Goal: Answer question/provide support: Share knowledge or assist other users

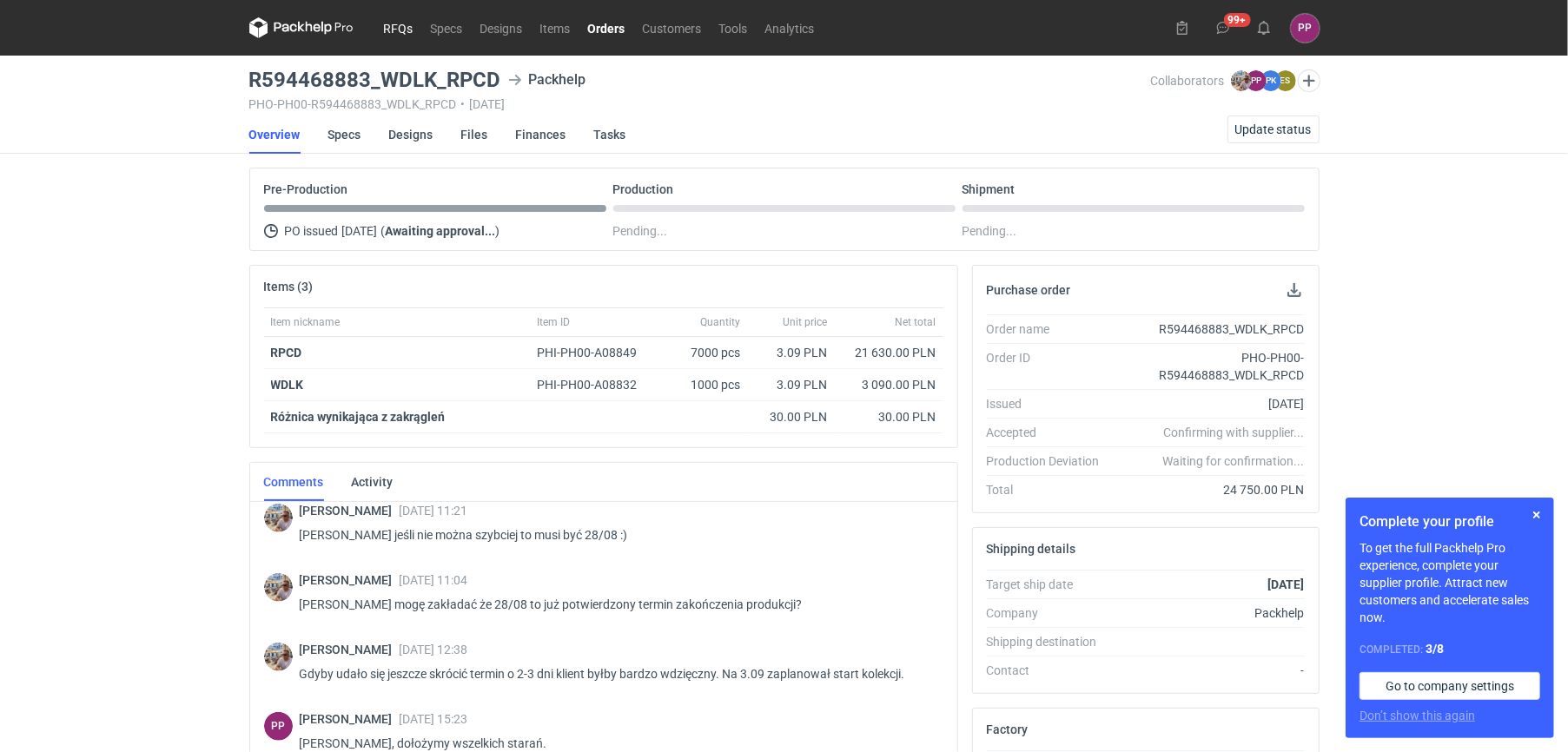
click at [390, 29] on link "RFQs" at bounding box center [398, 28] width 47 height 21
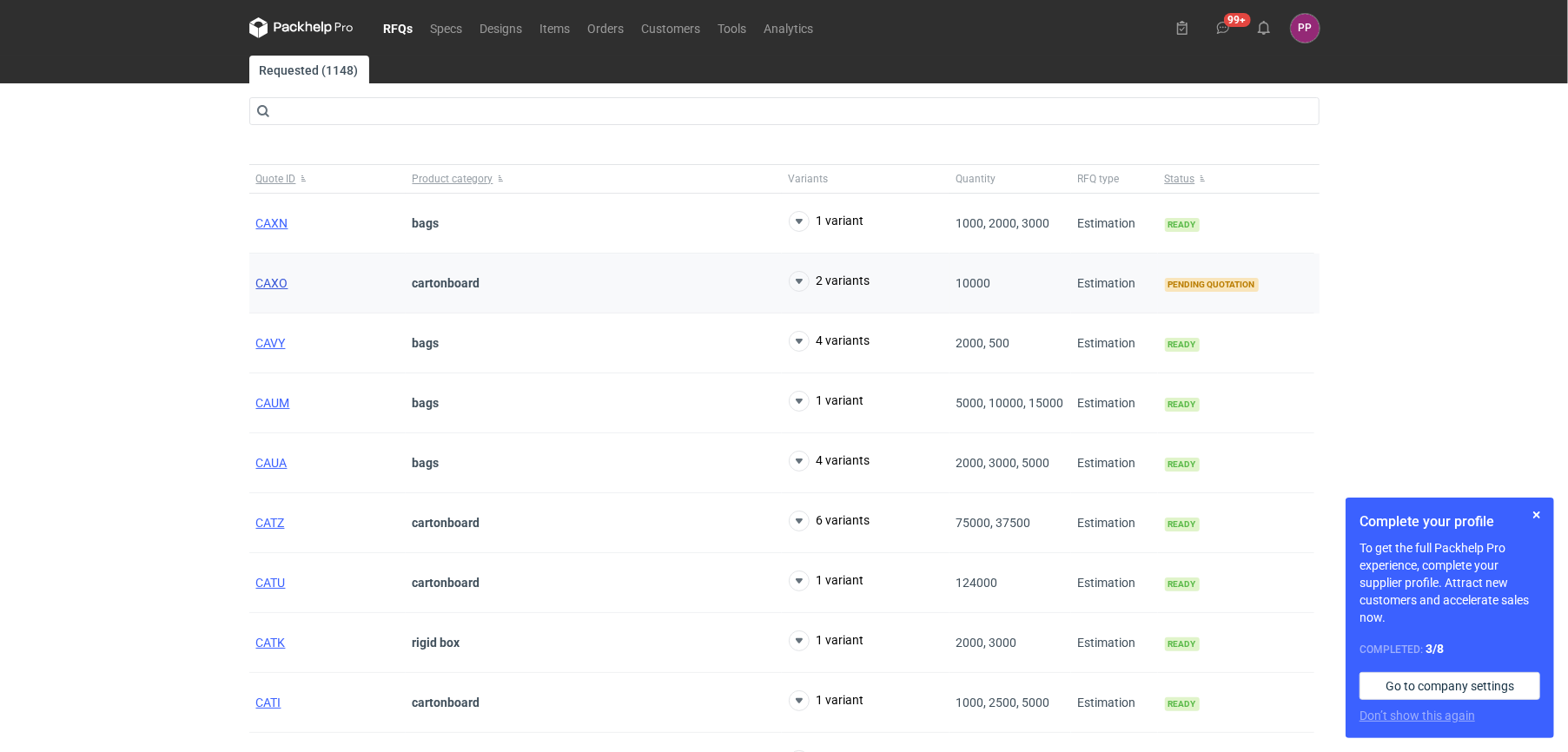
click at [275, 283] on span "CAXO" at bounding box center [272, 283] width 32 height 14
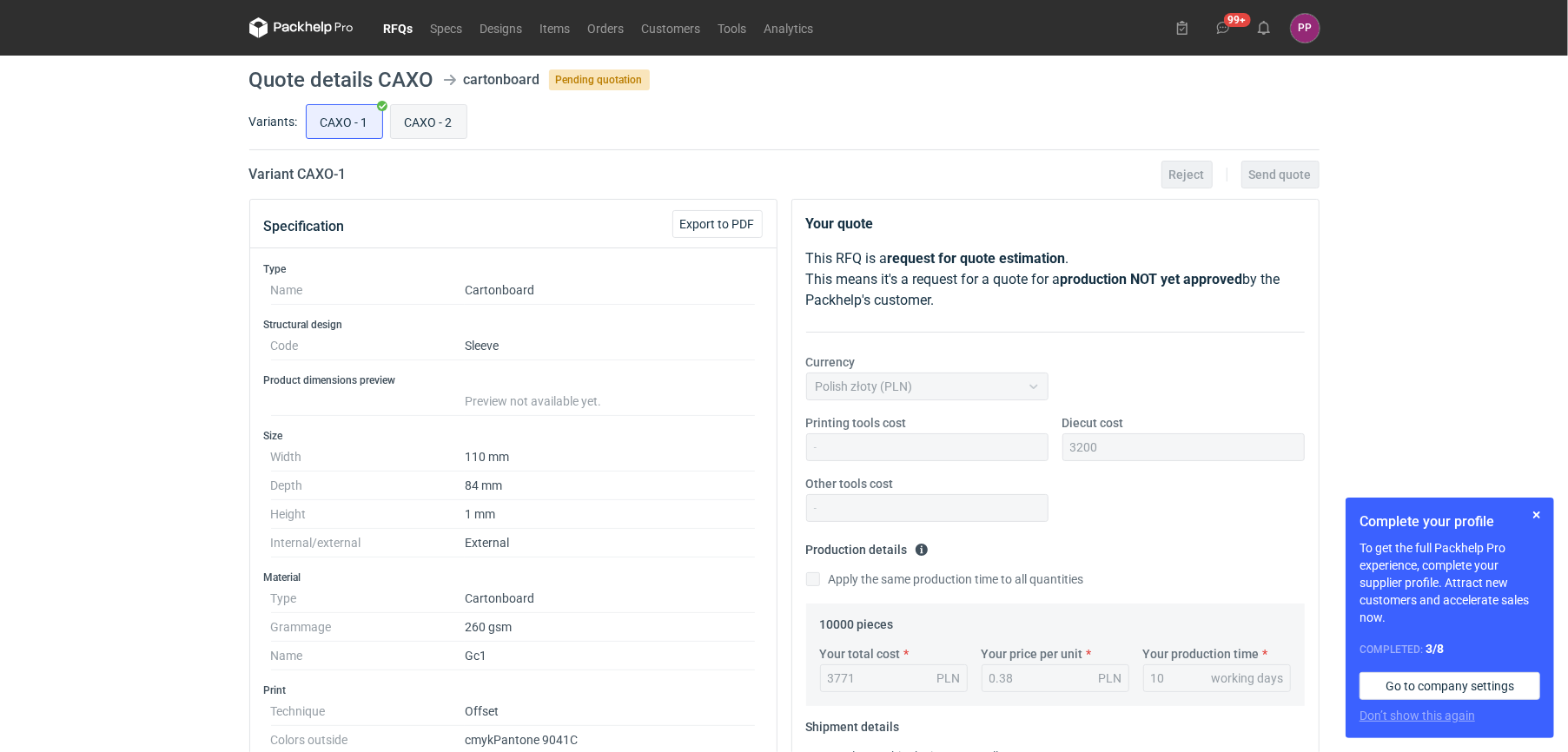
click at [421, 123] on input "CAXO - 2" at bounding box center [428, 122] width 76 height 33
radio input "true"
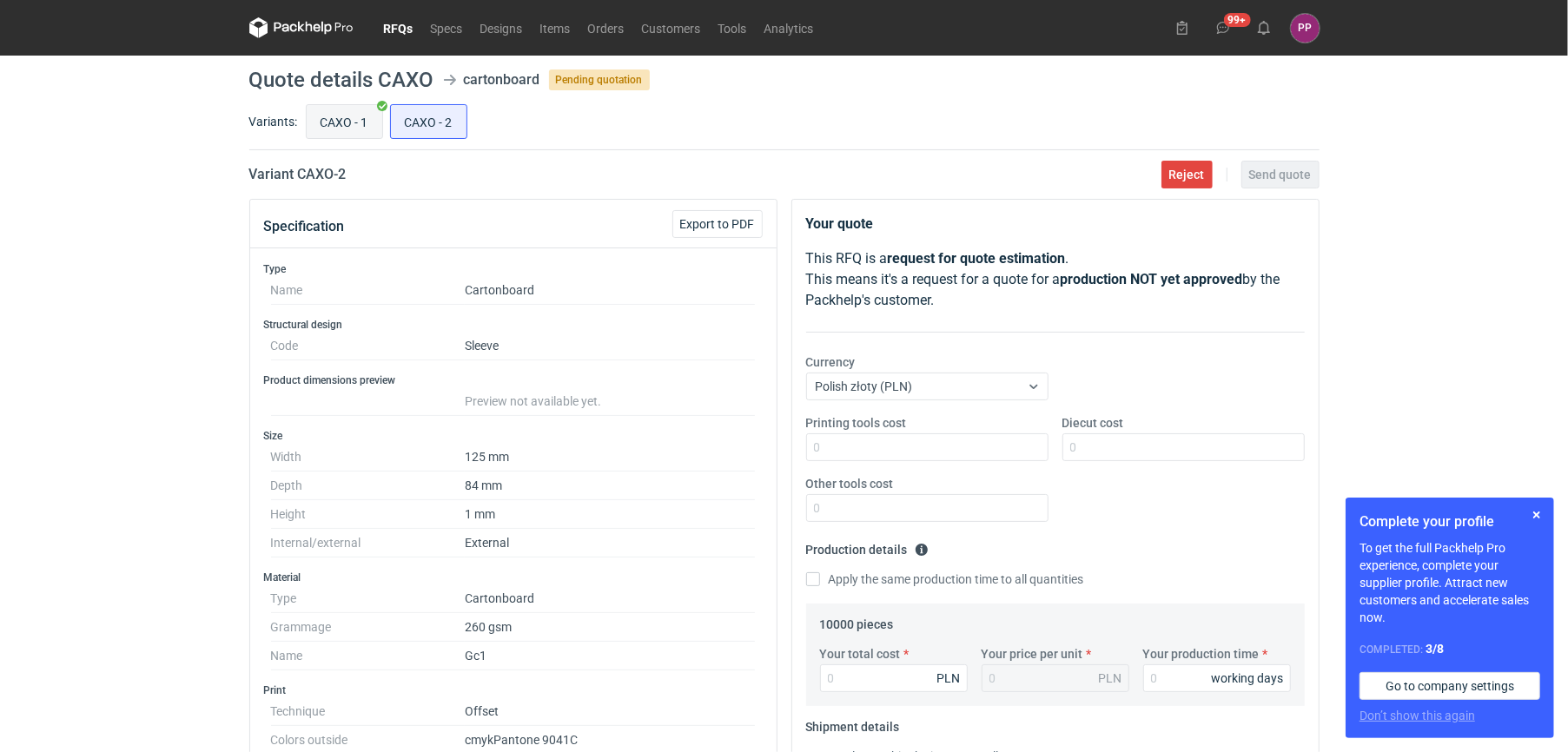
click at [349, 136] on input "CAXO - 1" at bounding box center [345, 122] width 76 height 33
radio input "true"
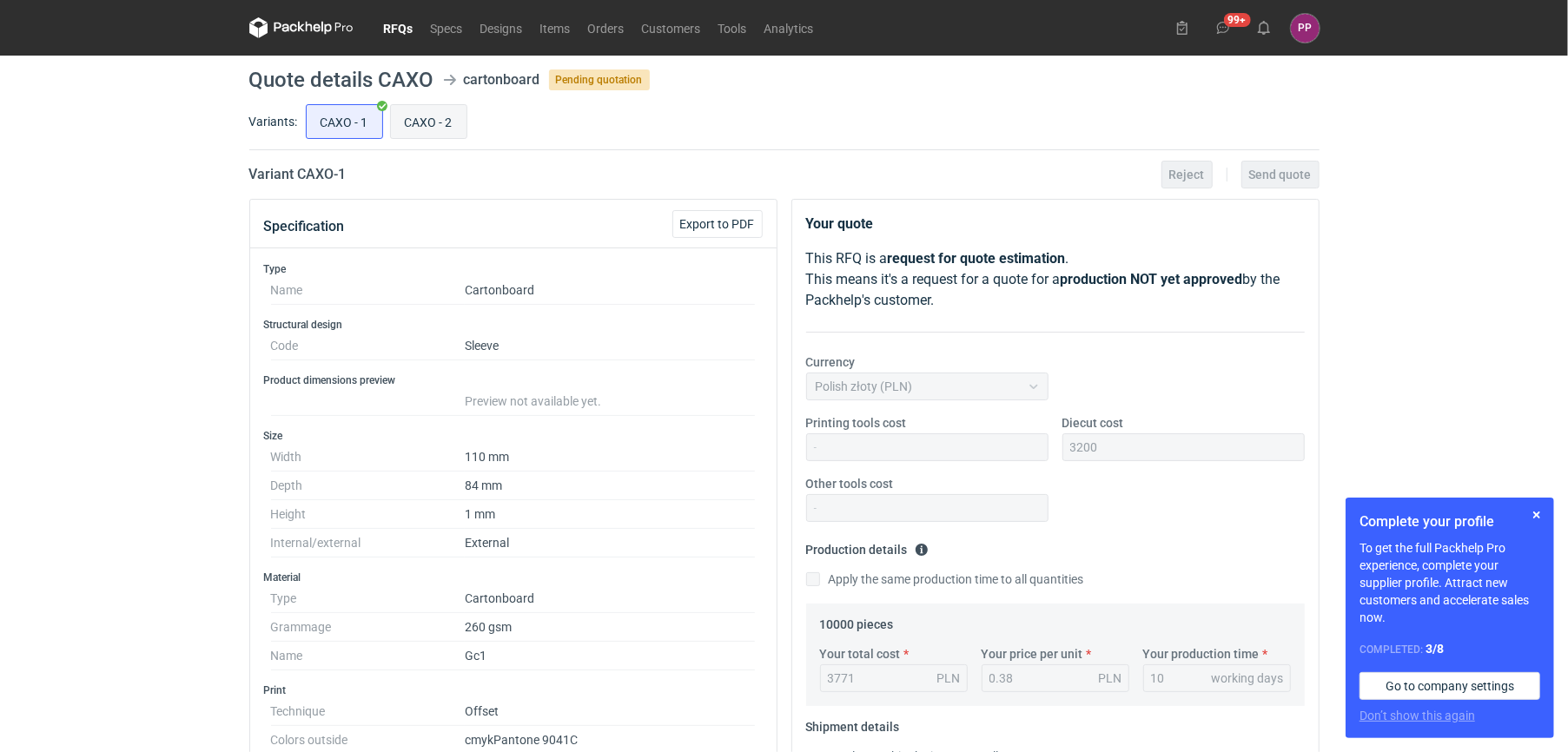
click at [446, 127] on input "CAXO - 2" at bounding box center [428, 122] width 76 height 33
radio input "true"
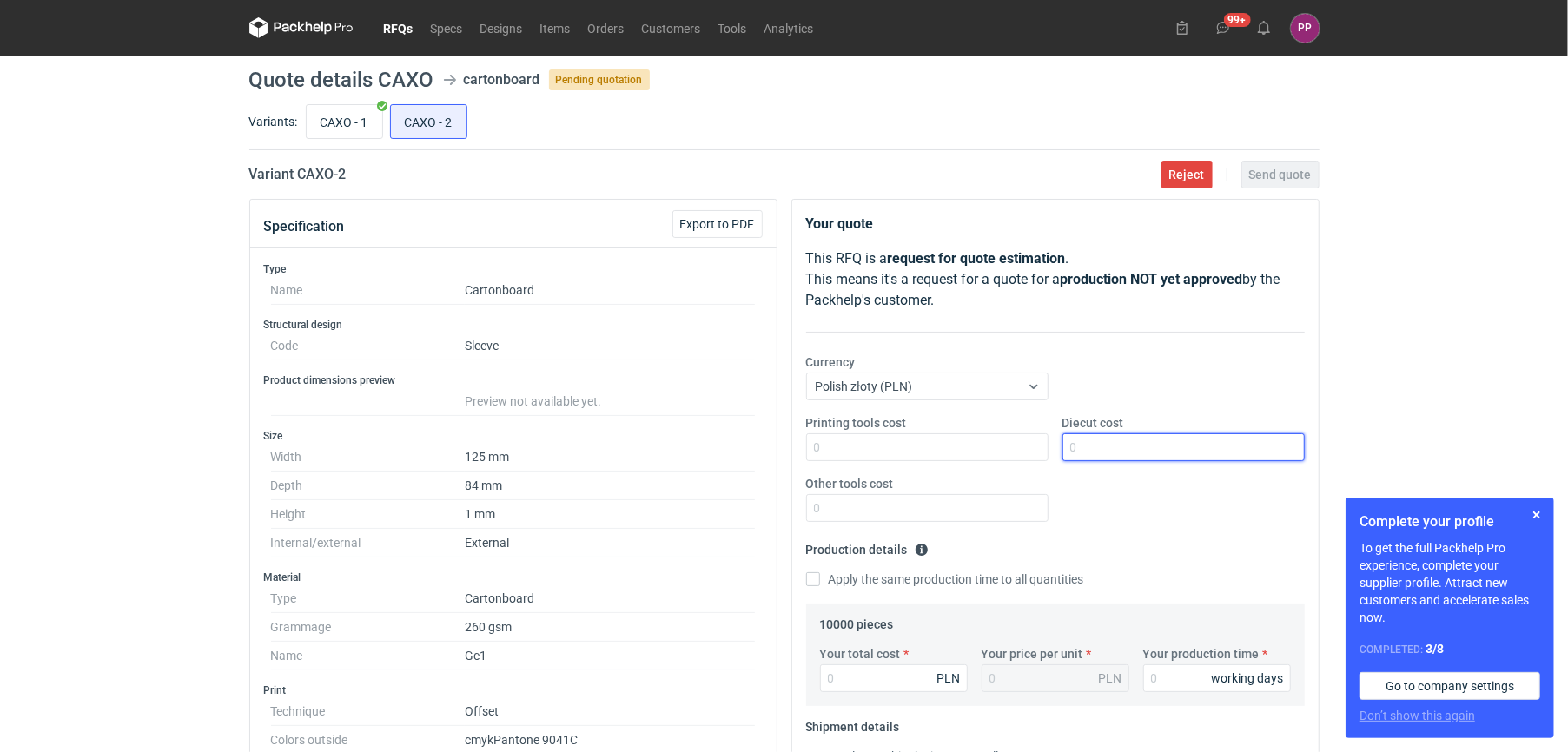
click at [774, 441] on input "Diecut cost" at bounding box center [1183, 447] width 242 height 28
type input "3200"
click at [774, 448] on input "Printing tools cost" at bounding box center [927, 447] width 242 height 28
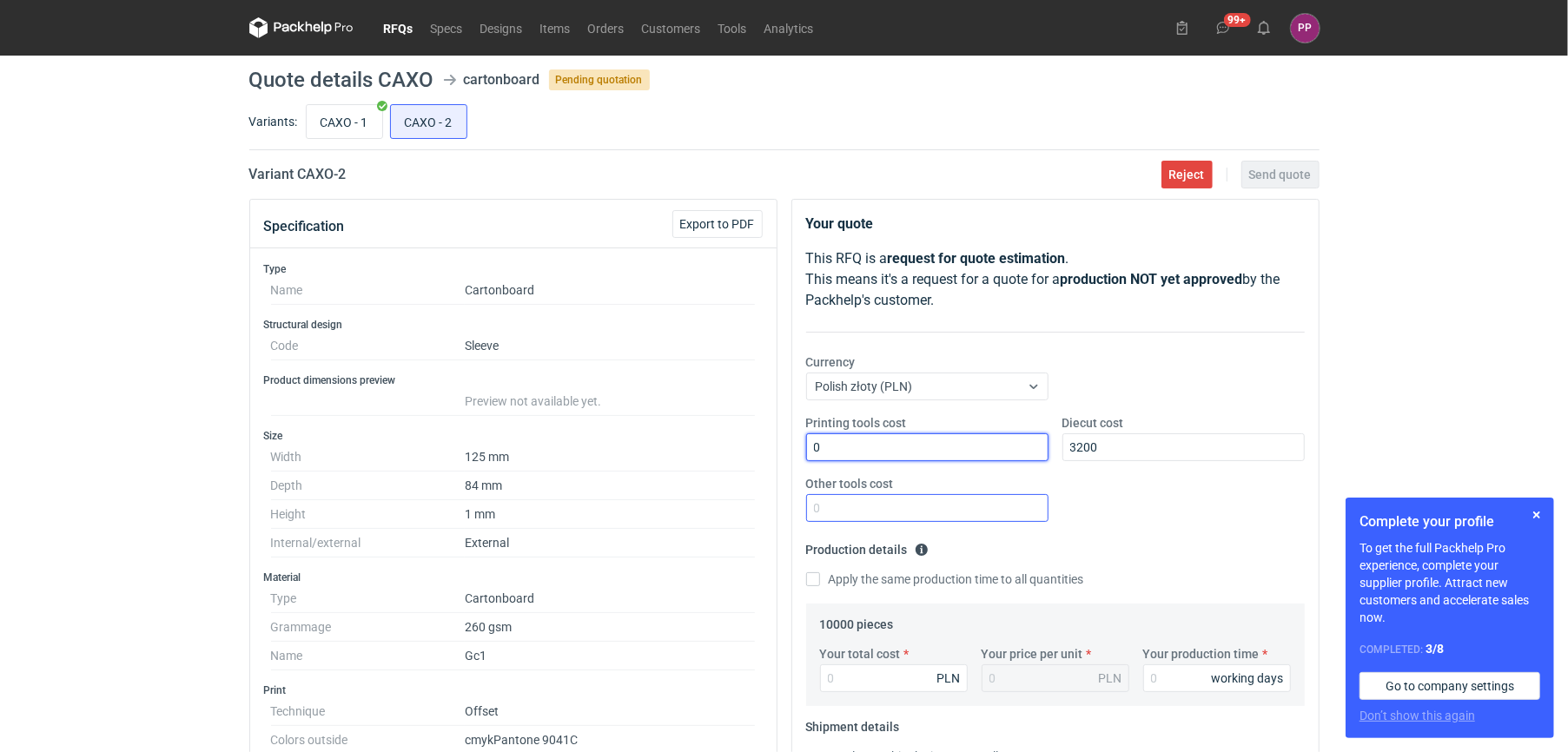
type input "0"
click at [774, 514] on input "Other tools cost" at bounding box center [927, 508] width 242 height 28
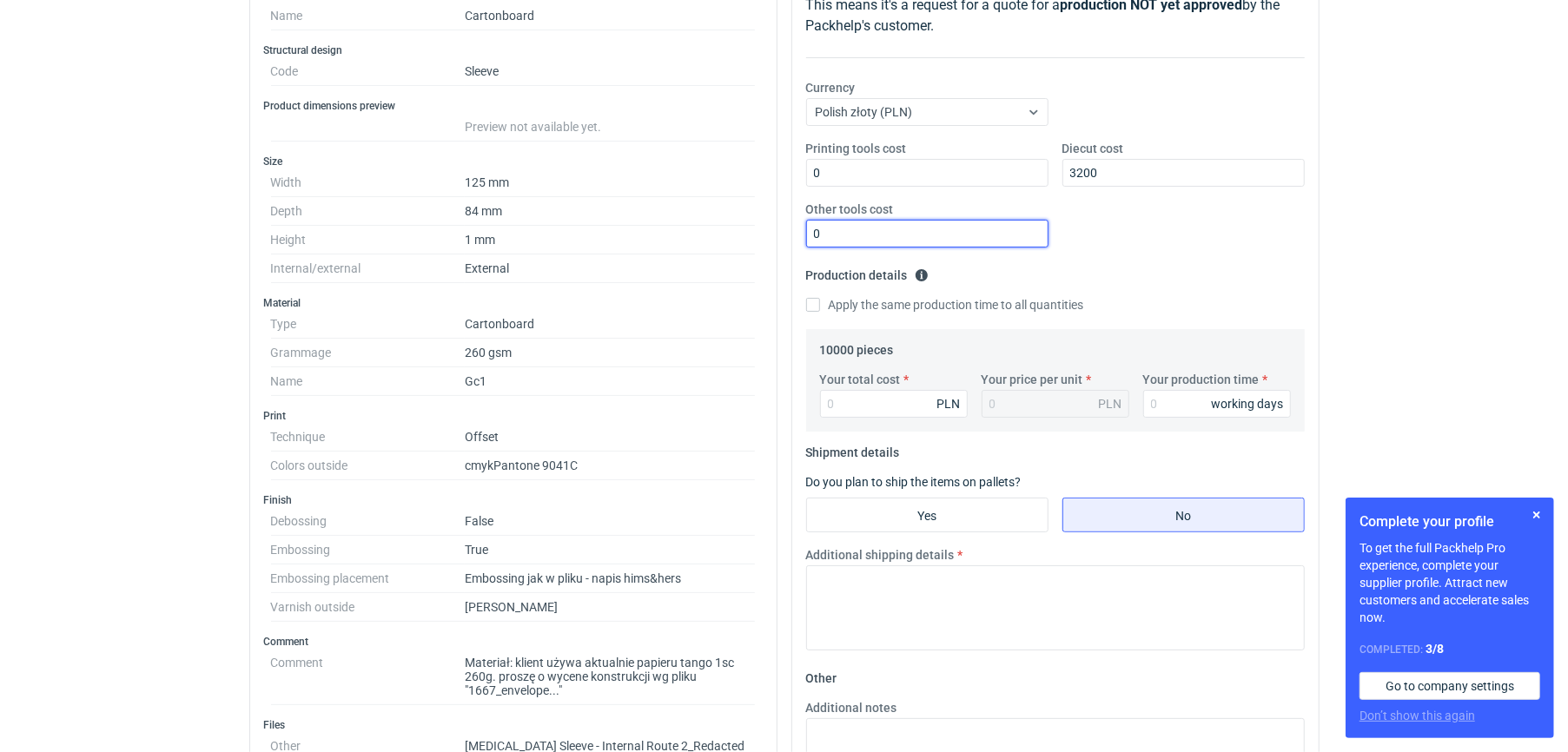
scroll to position [308, 0]
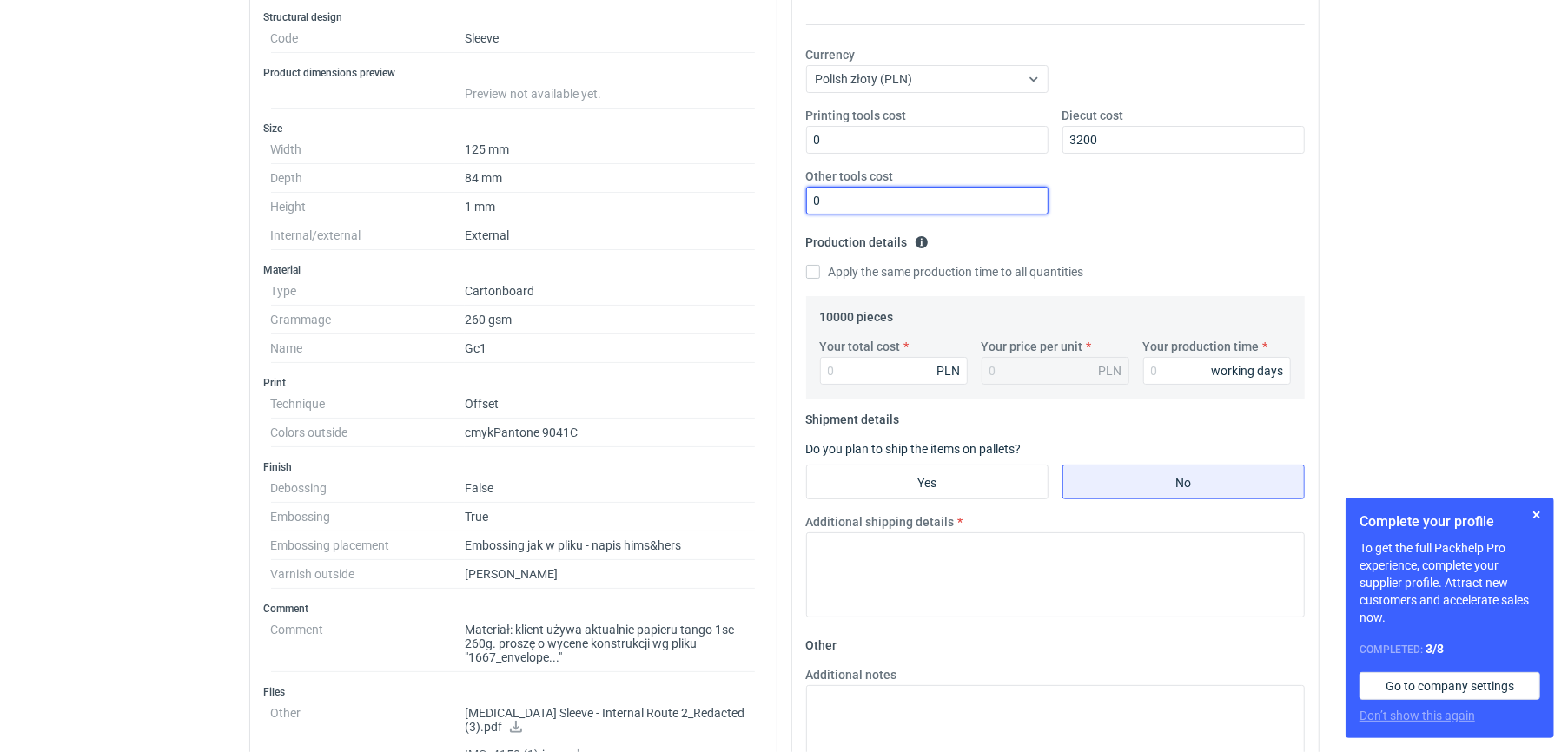
type input "0"
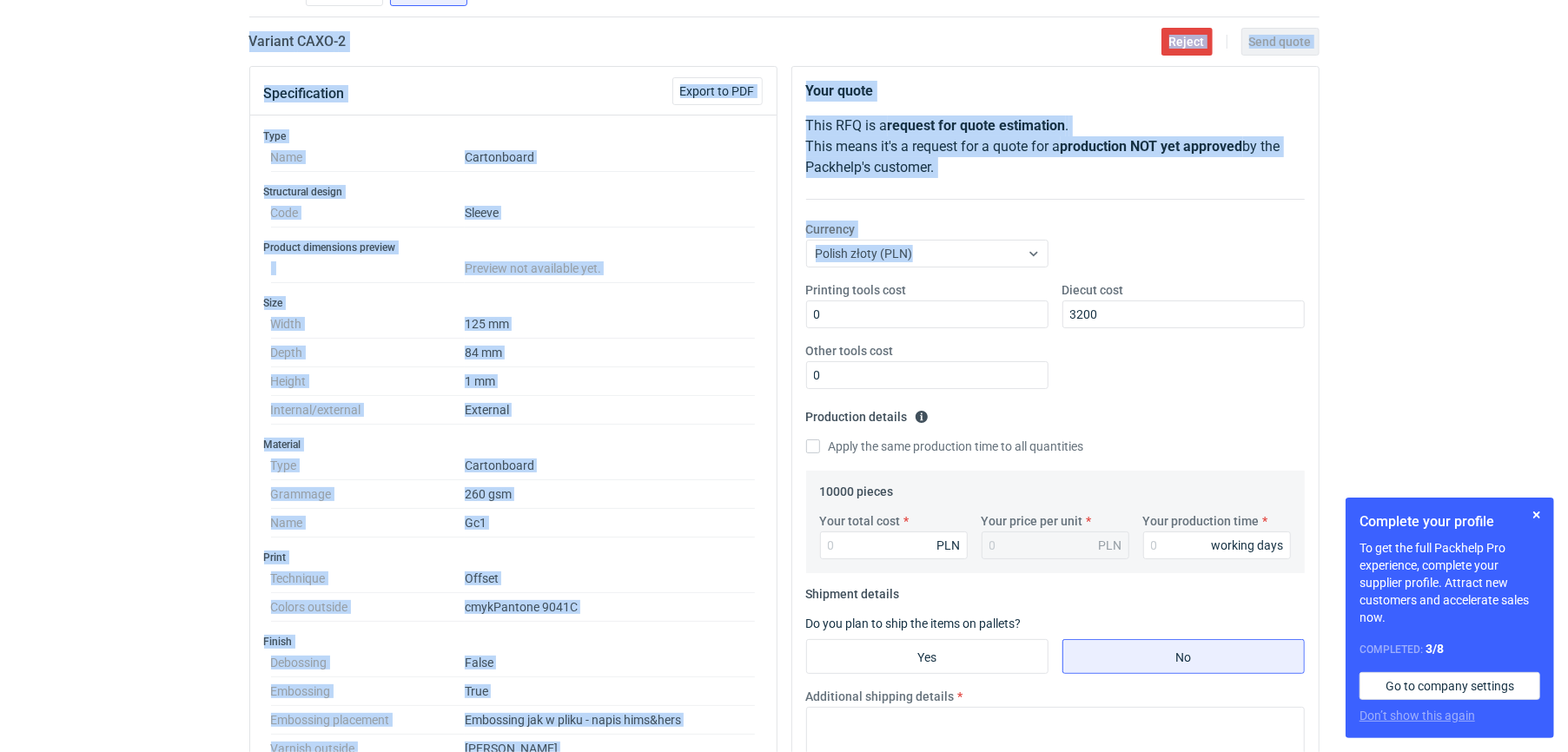
drag, startPoint x: 1572, startPoint y: 177, endPoint x: 1571, endPoint y: 153, distance: 24.0
click at [774, 154] on html "RFQs Specs Designs Items Orders Customers Tools Analytics 99+ PP [PERSON_NAME] …" at bounding box center [784, 243] width 1568 height 752
click at [774, 190] on div "RFQs Specs Designs Items Orders Customers Tools Analytics 99+ PP [PERSON_NAME] …" at bounding box center [784, 243] width 1568 height 752
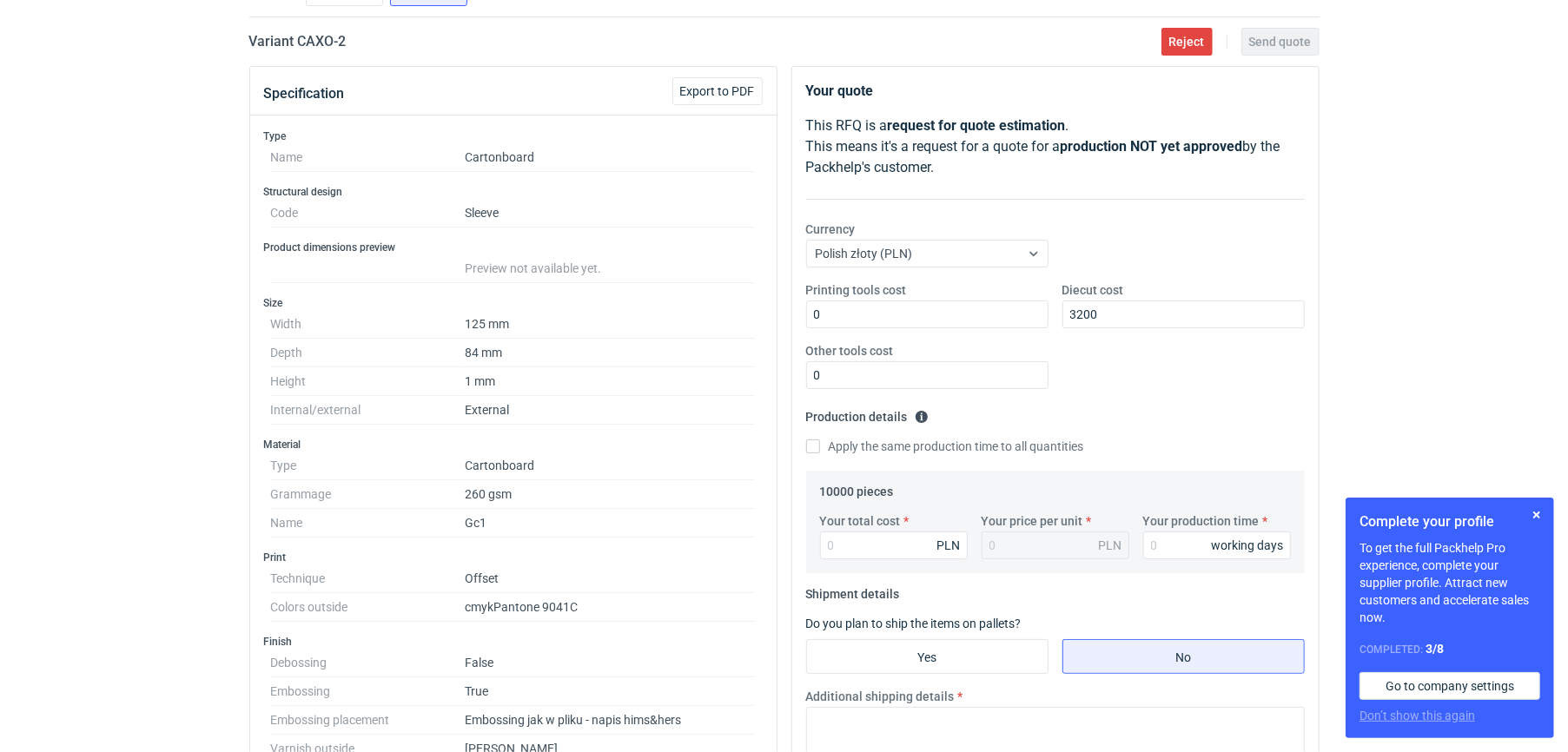
drag, startPoint x: 1567, startPoint y: 179, endPoint x: 1564, endPoint y: 169, distance: 10.4
click at [774, 170] on div "RFQs Specs Designs Items Orders Customers Tools Analytics 99+ PP [PERSON_NAME] …" at bounding box center [784, 243] width 1568 height 752
radio input "true"
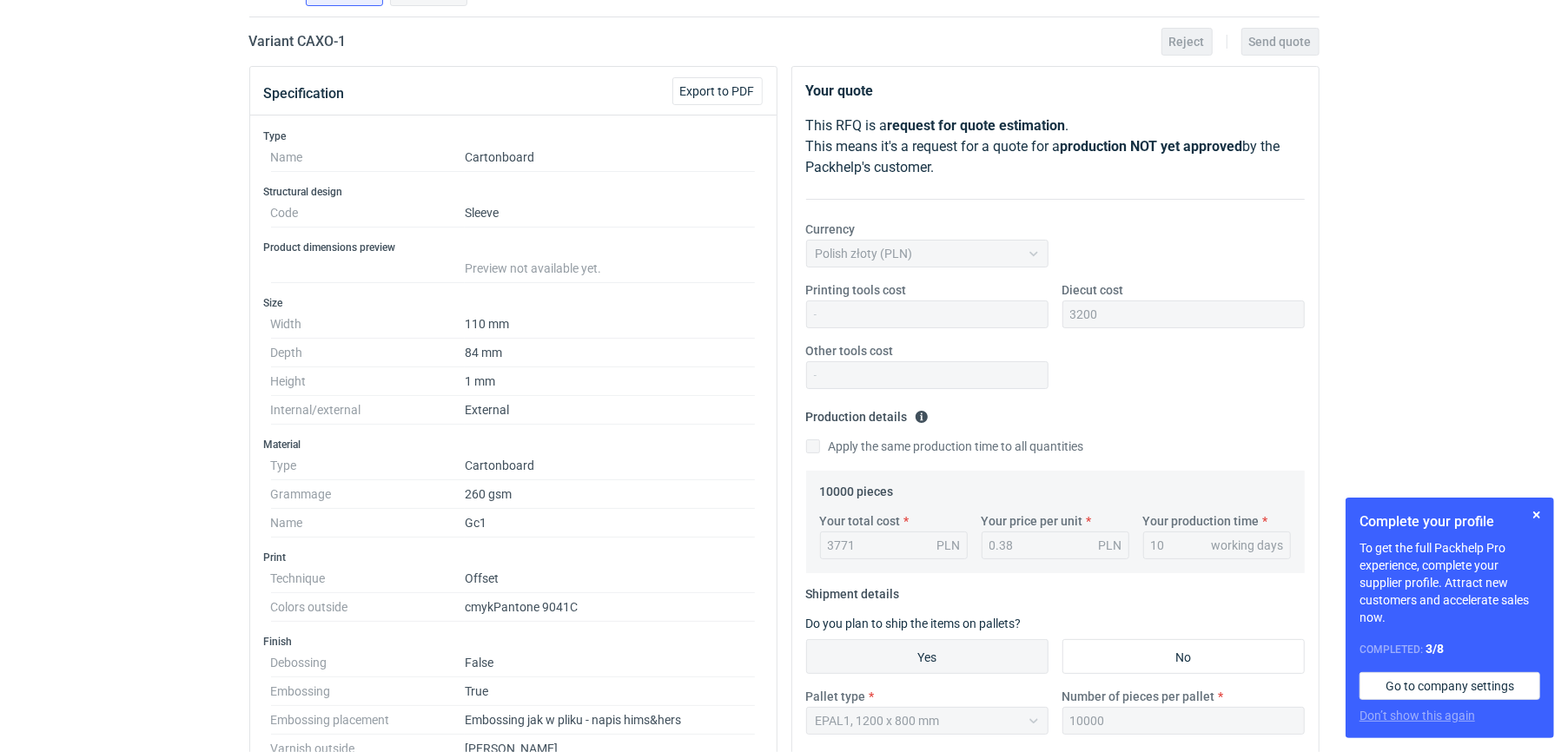
radio input "true"
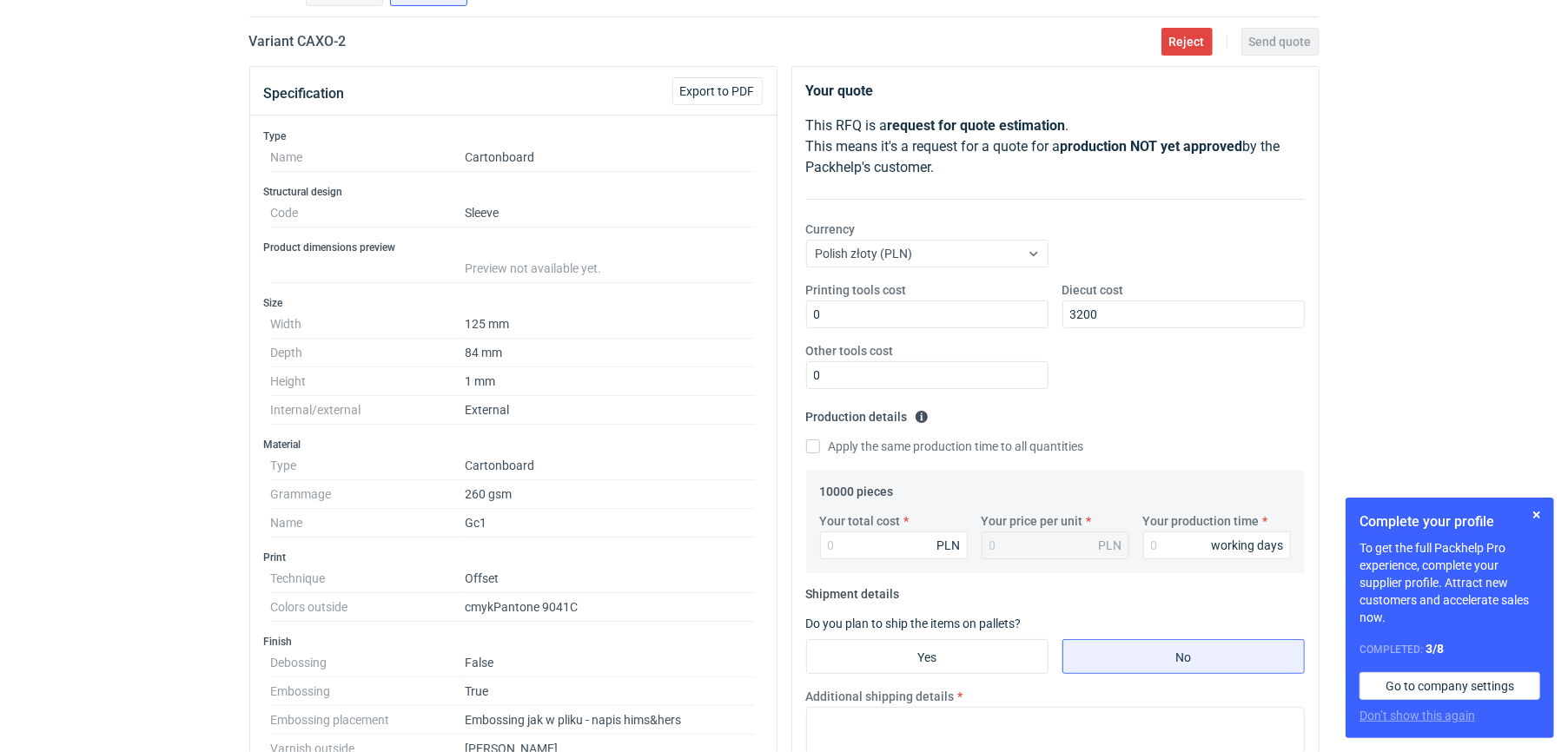
radio input "true"
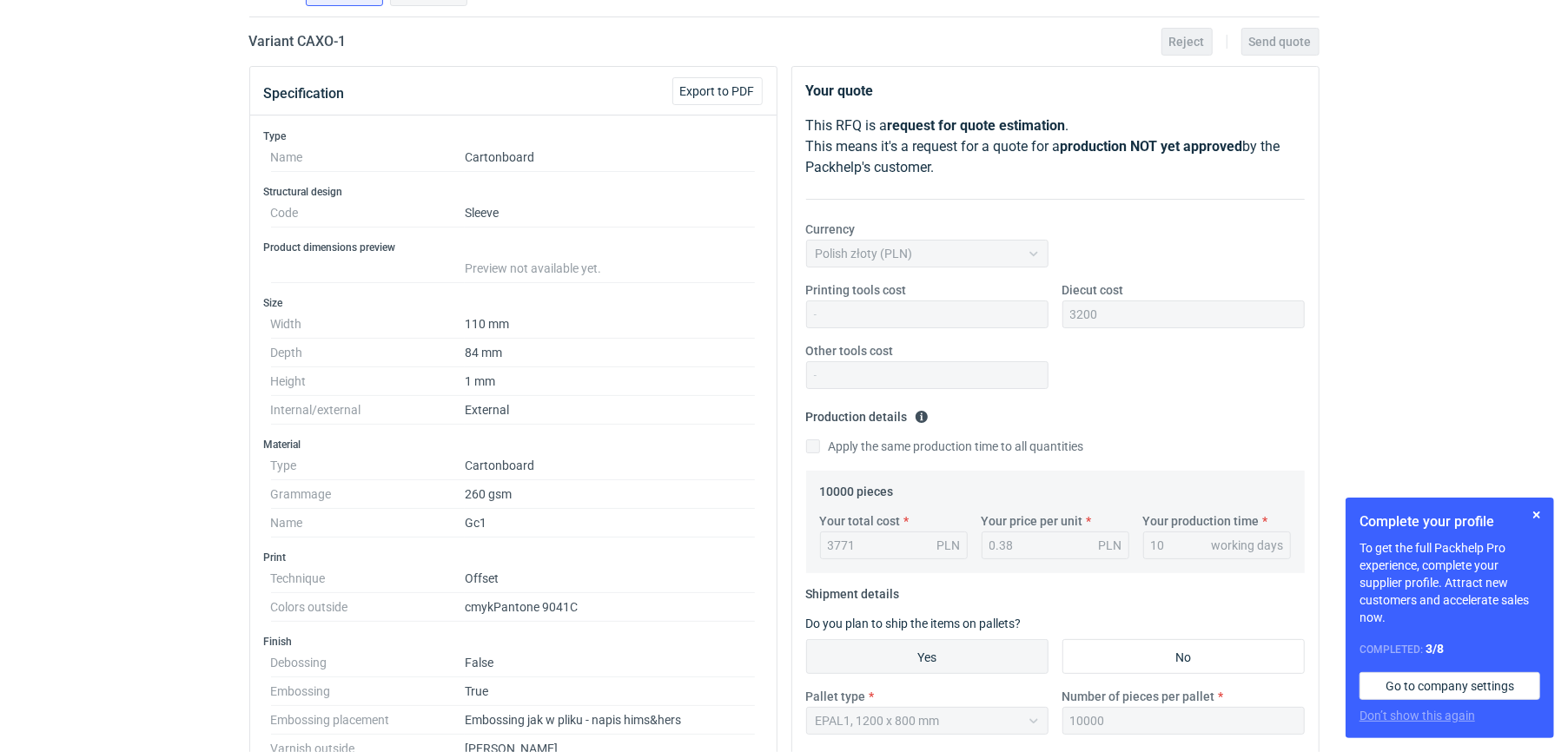
radio input "true"
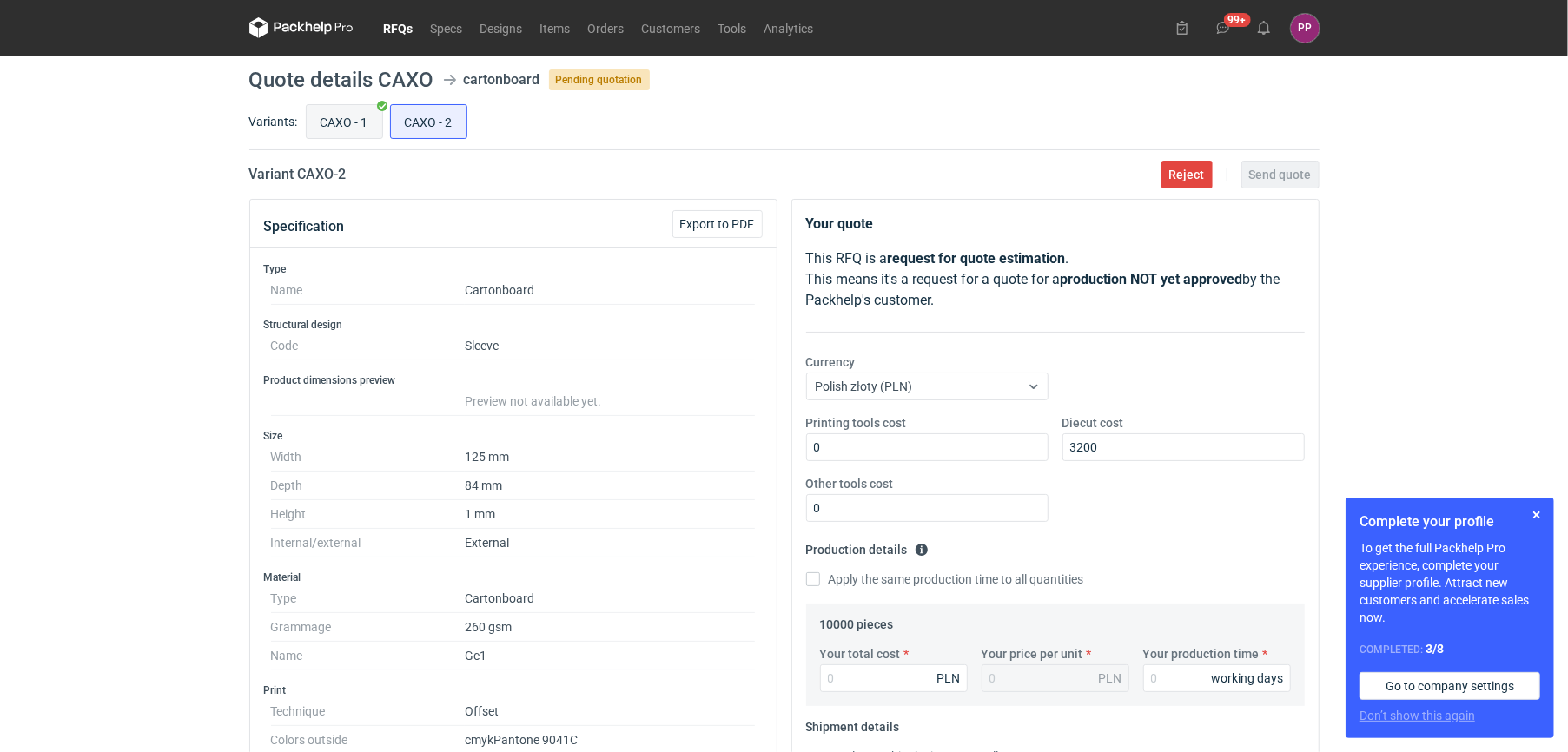
click at [349, 109] on input "CAXO - 1" at bounding box center [345, 122] width 76 height 33
radio input "true"
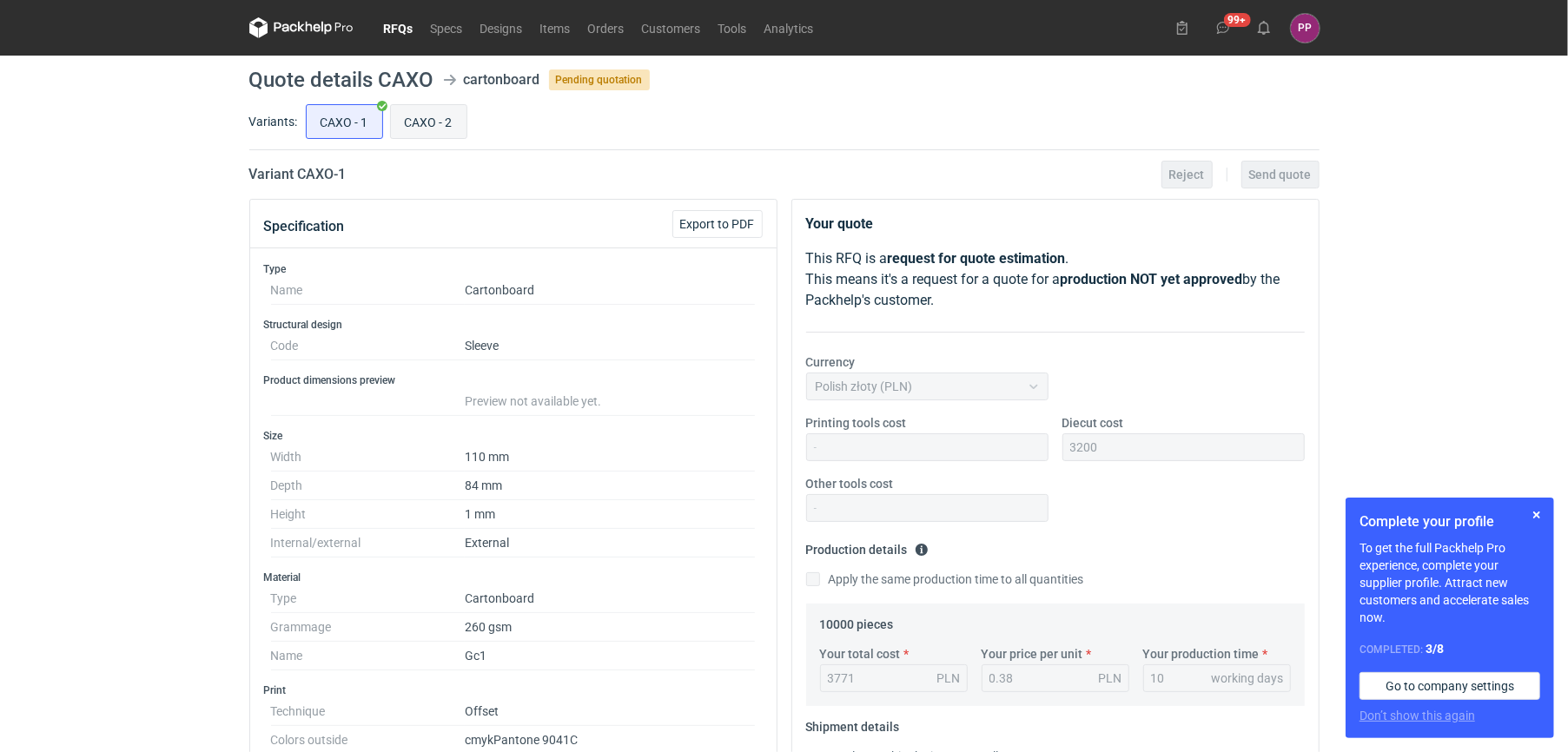
click at [432, 130] on input "CAXO - 2" at bounding box center [428, 122] width 76 height 33
radio input "true"
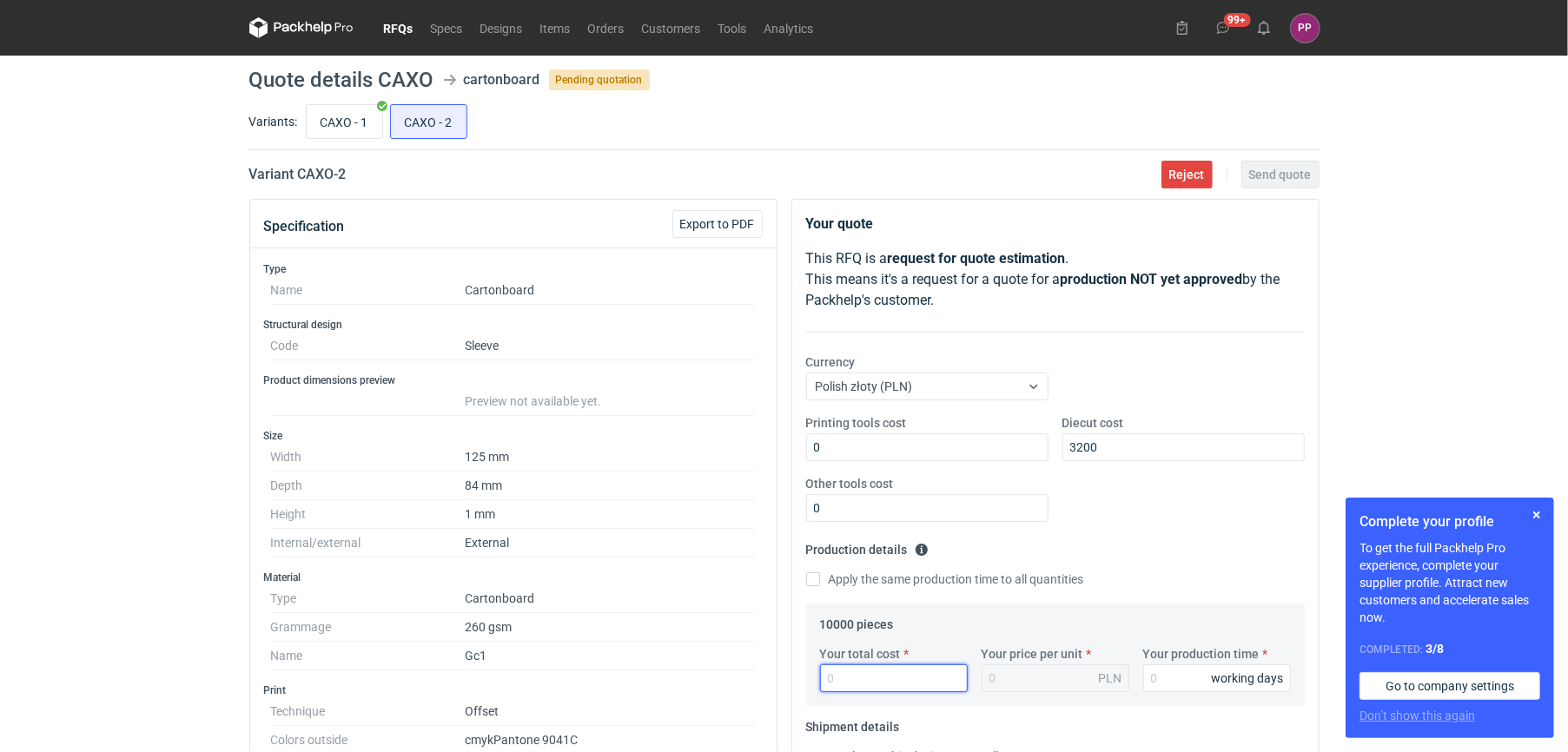
click at [774, 658] on input "Your total cost" at bounding box center [894, 678] width 147 height 28
type input "3660"
type input "0.37"
type input "3660"
click at [774, 658] on input "Your production time" at bounding box center [1217, 678] width 147 height 28
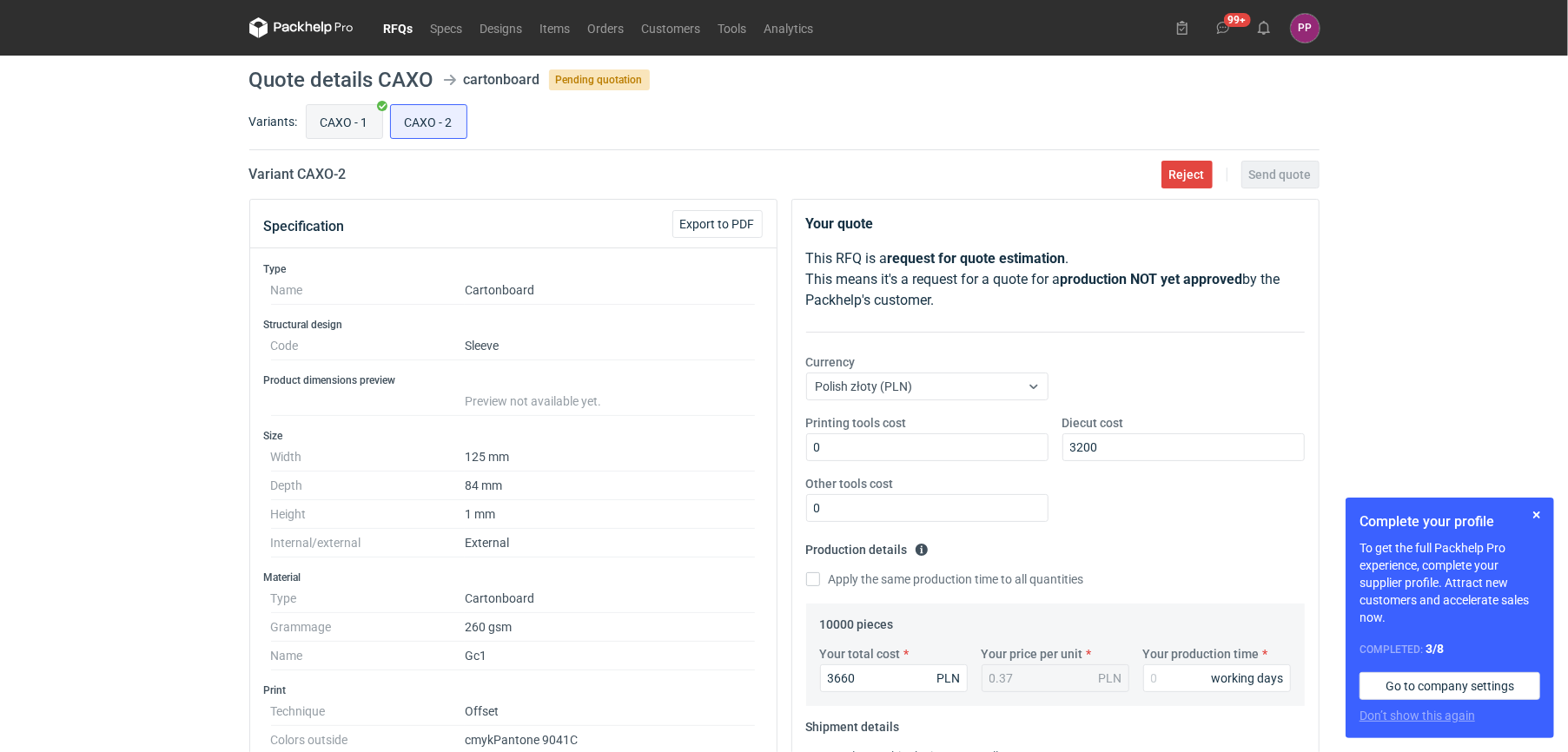
click at [347, 122] on input "CAXO - 1" at bounding box center [345, 122] width 76 height 33
radio input "true"
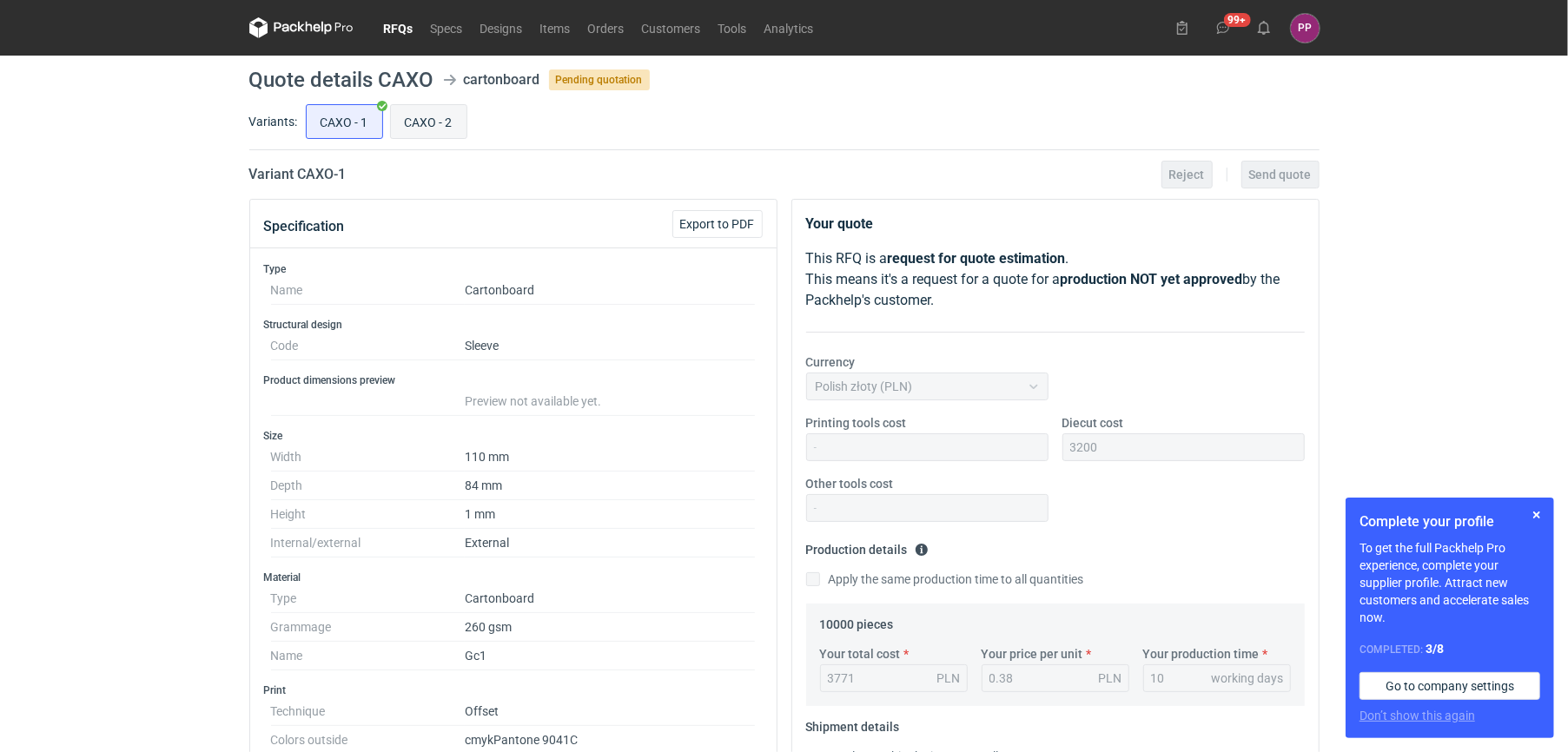
click at [445, 126] on input "CAXO - 2" at bounding box center [428, 122] width 76 height 33
radio input "true"
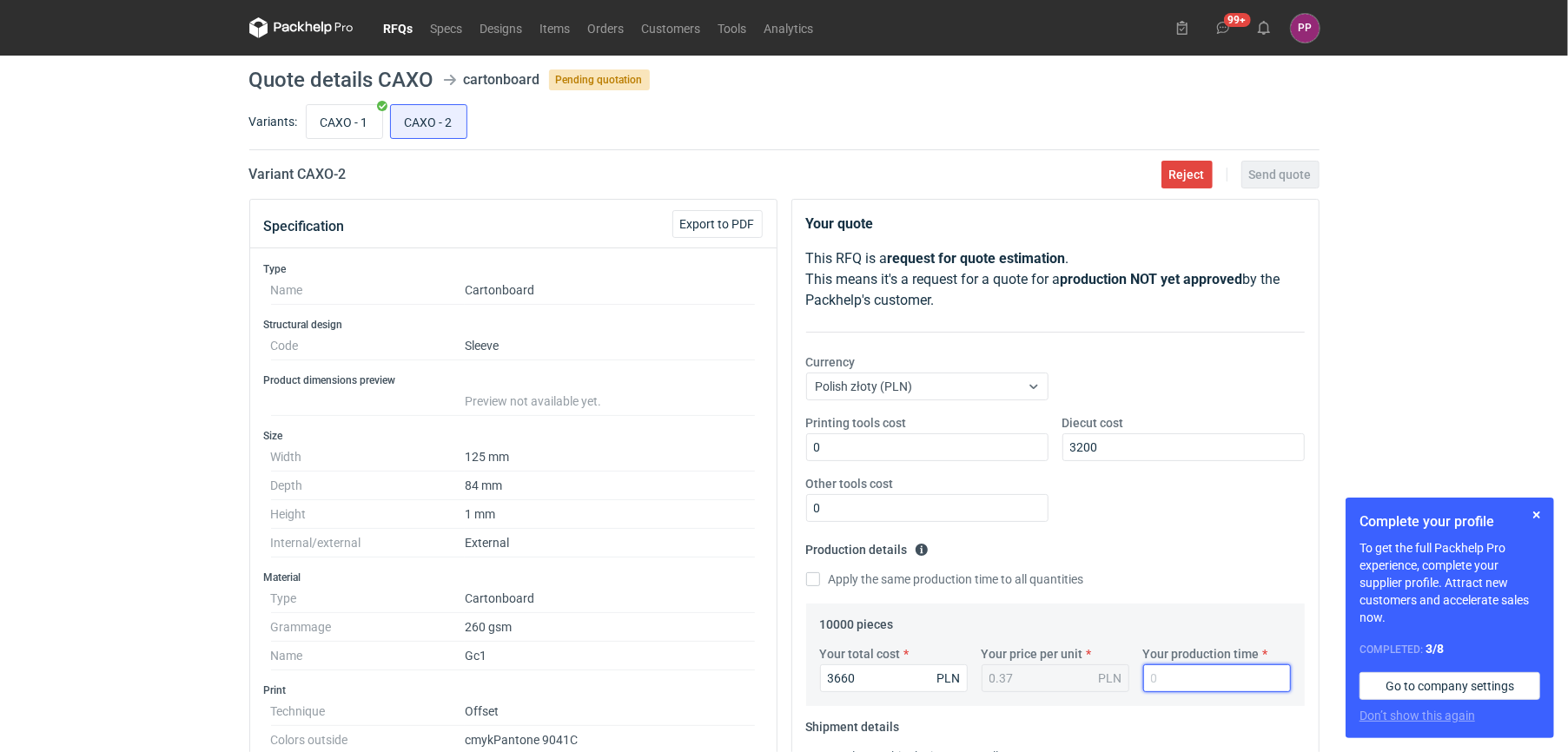
click at [774, 658] on input "Your production time" at bounding box center [1217, 678] width 147 height 28
type input "10"
click at [351, 113] on input "CAXO - 1" at bounding box center [345, 122] width 76 height 33
radio input "true"
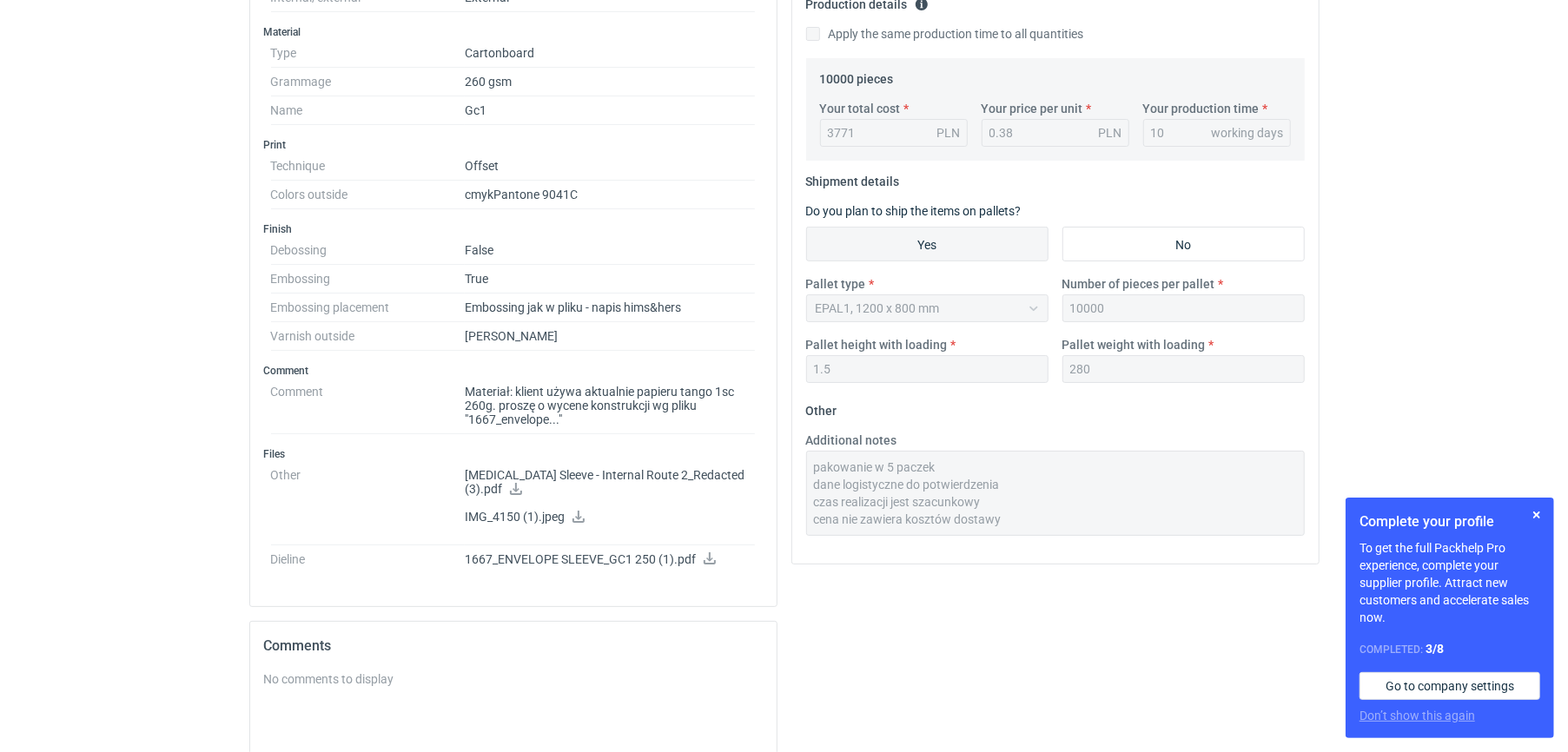
scroll to position [564, 0]
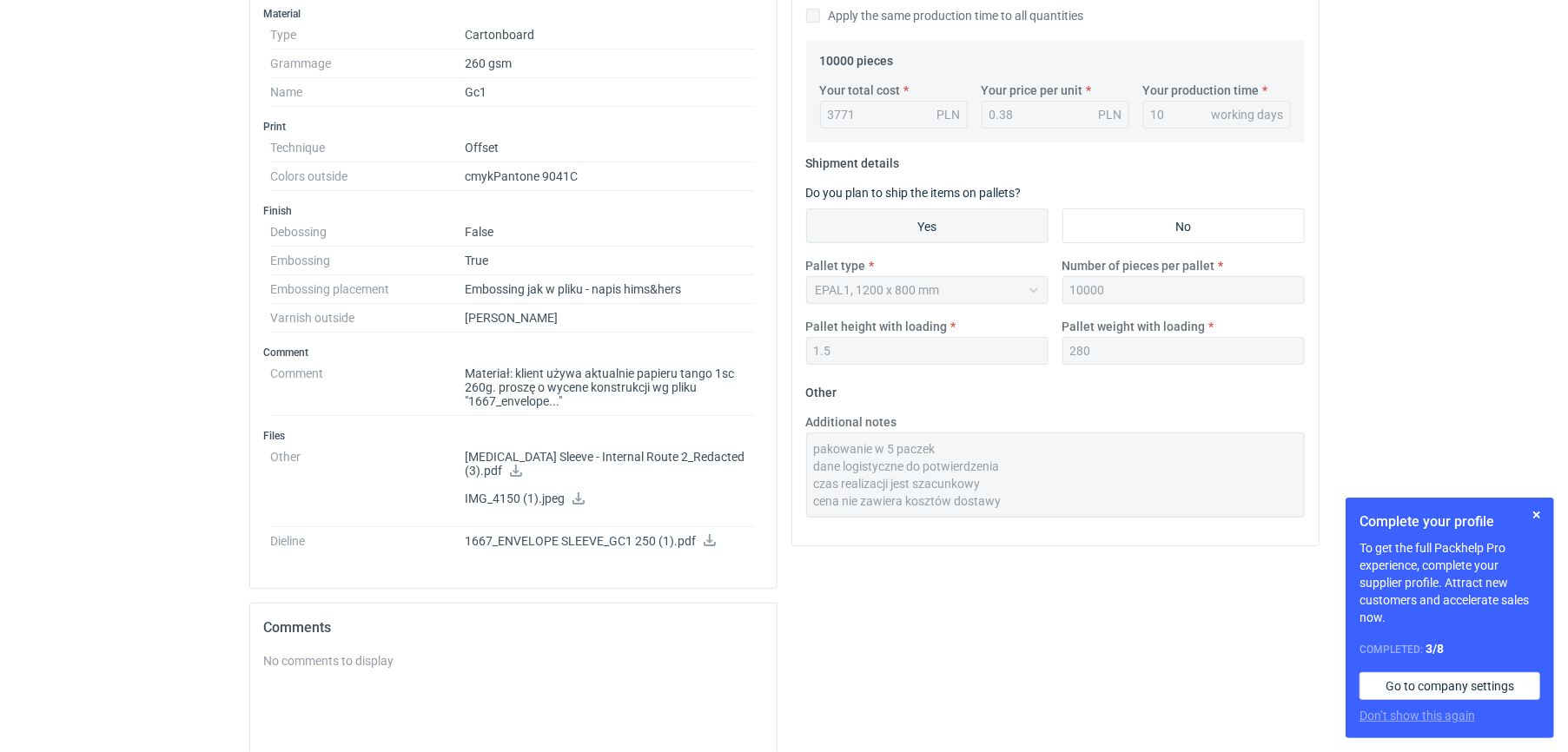
click at [774, 434] on div "Your quote This RFQ is a request for quote estimation . This means it's a reque…" at bounding box center [1055, 327] width 542 height 1385
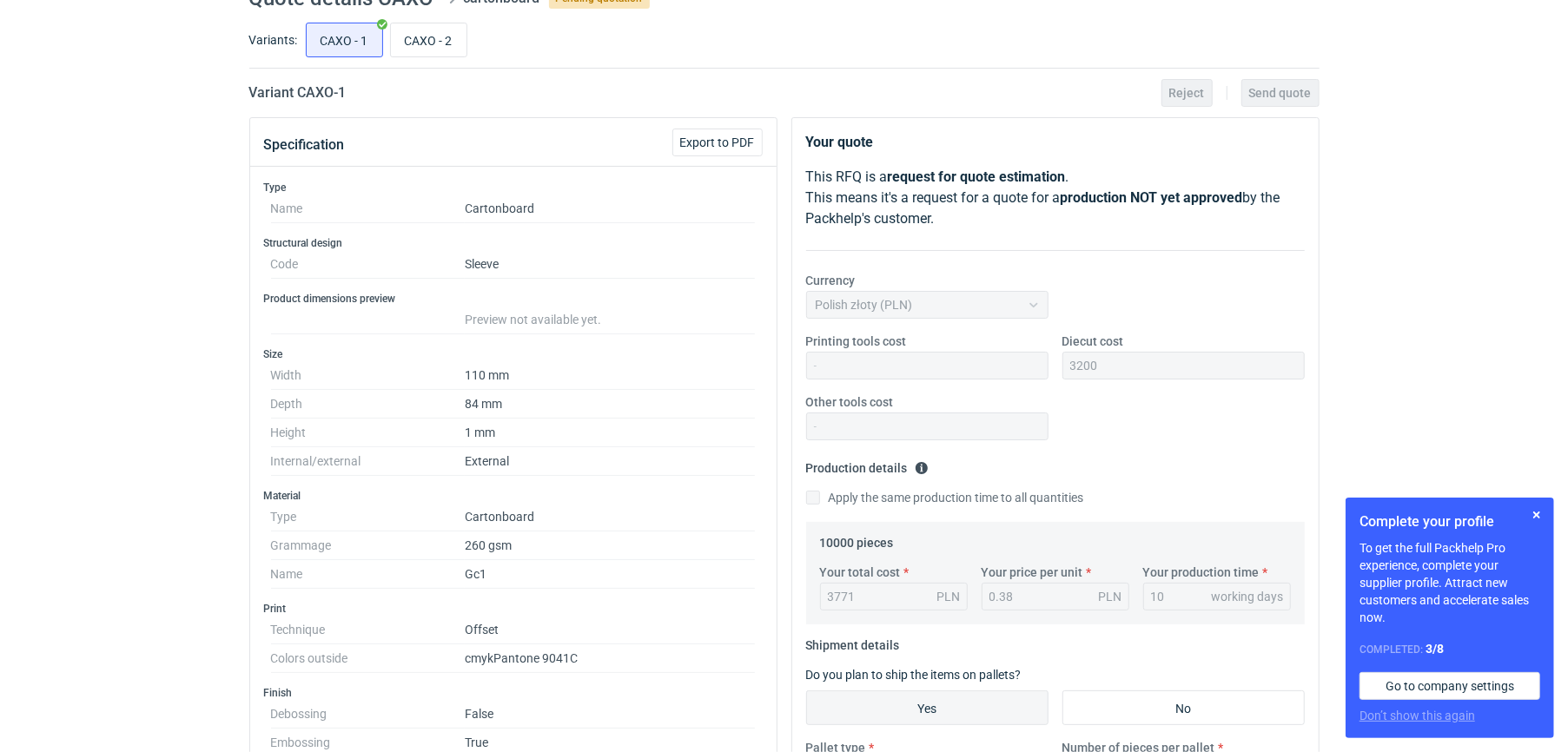
scroll to position [0, 0]
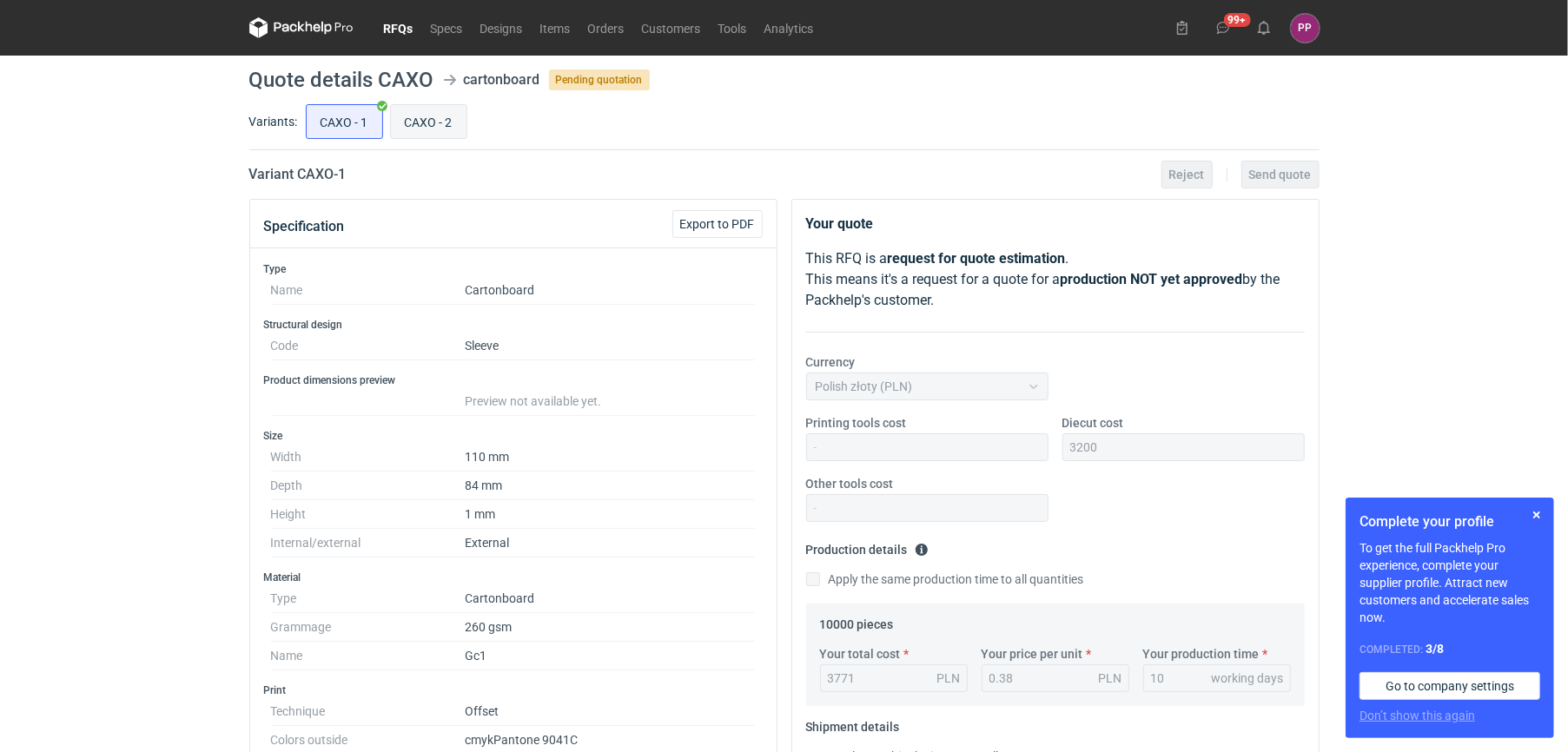
click at [426, 126] on input "CAXO - 2" at bounding box center [428, 122] width 76 height 33
radio input "true"
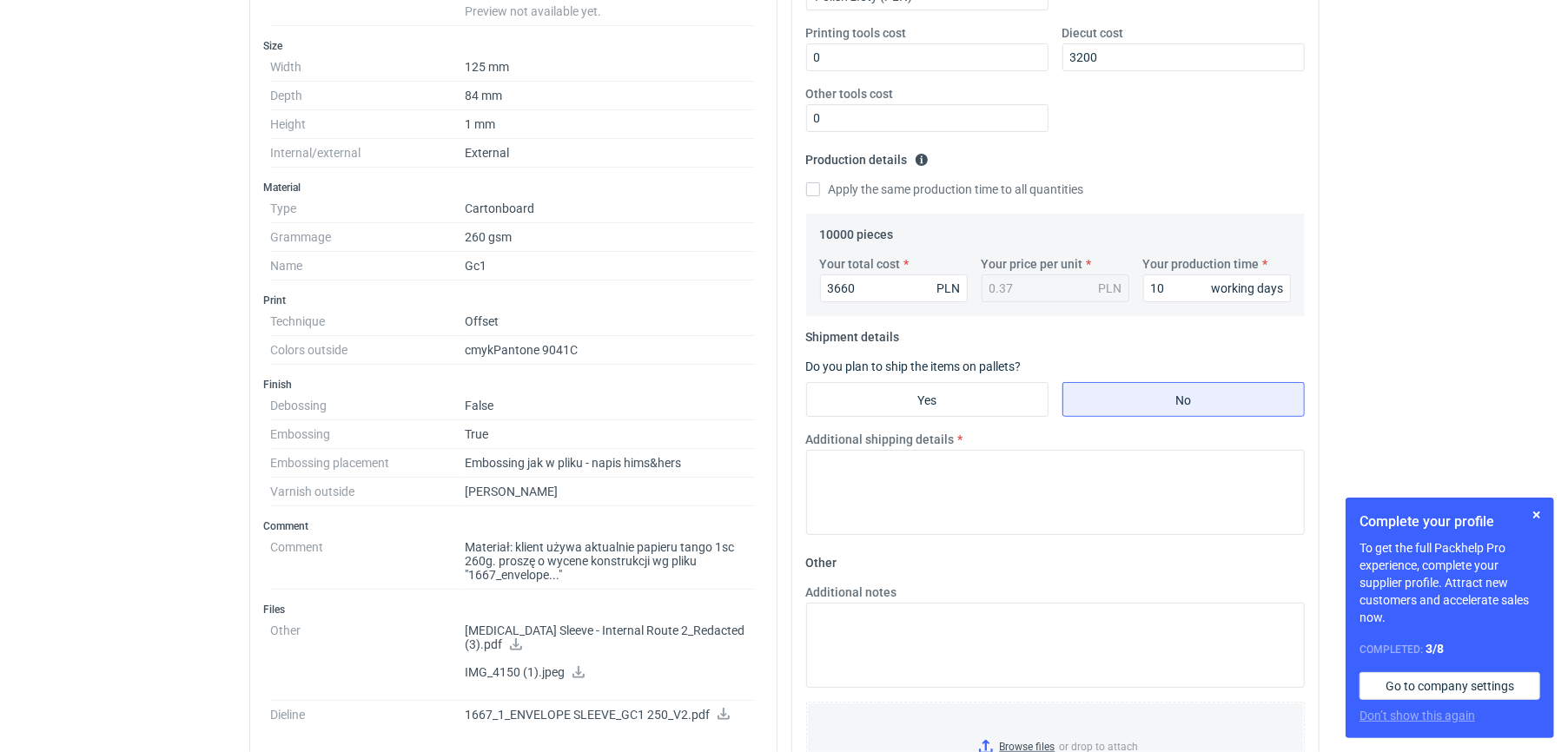
scroll to position [394, 0]
click at [774, 376] on fieldset "Shipment details Do you plan to ship the items on pallets? Yes No Additional sh…" at bounding box center [1055, 431] width 498 height 226
click at [774, 386] on input "Yes" at bounding box center [927, 395] width 240 height 33
radio input "true"
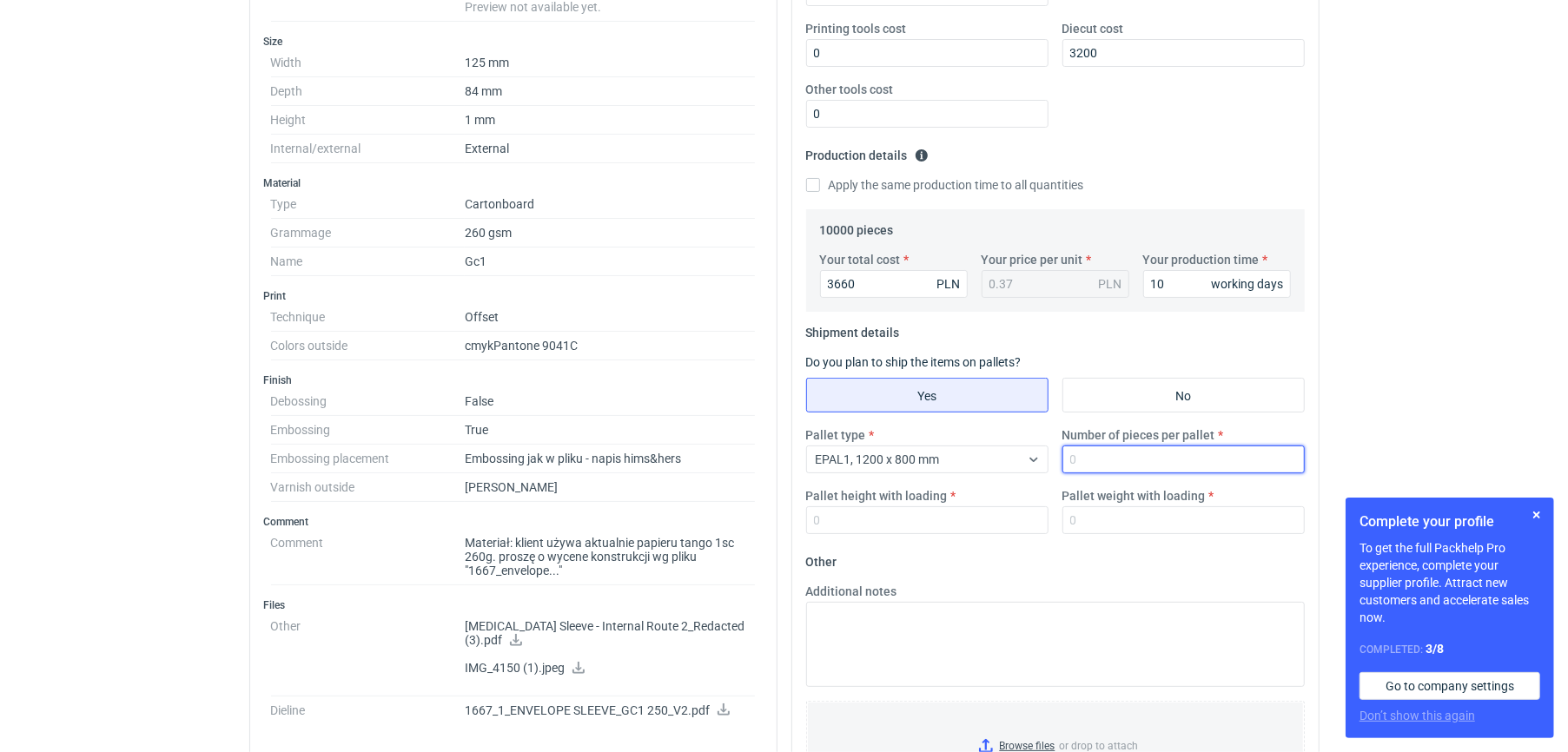
click at [774, 459] on input "Number of pieces per pallet" at bounding box center [1183, 460] width 242 height 28
type input "10000"
click at [774, 518] on input "Pallet weight with loading" at bounding box center [1183, 521] width 242 height 28
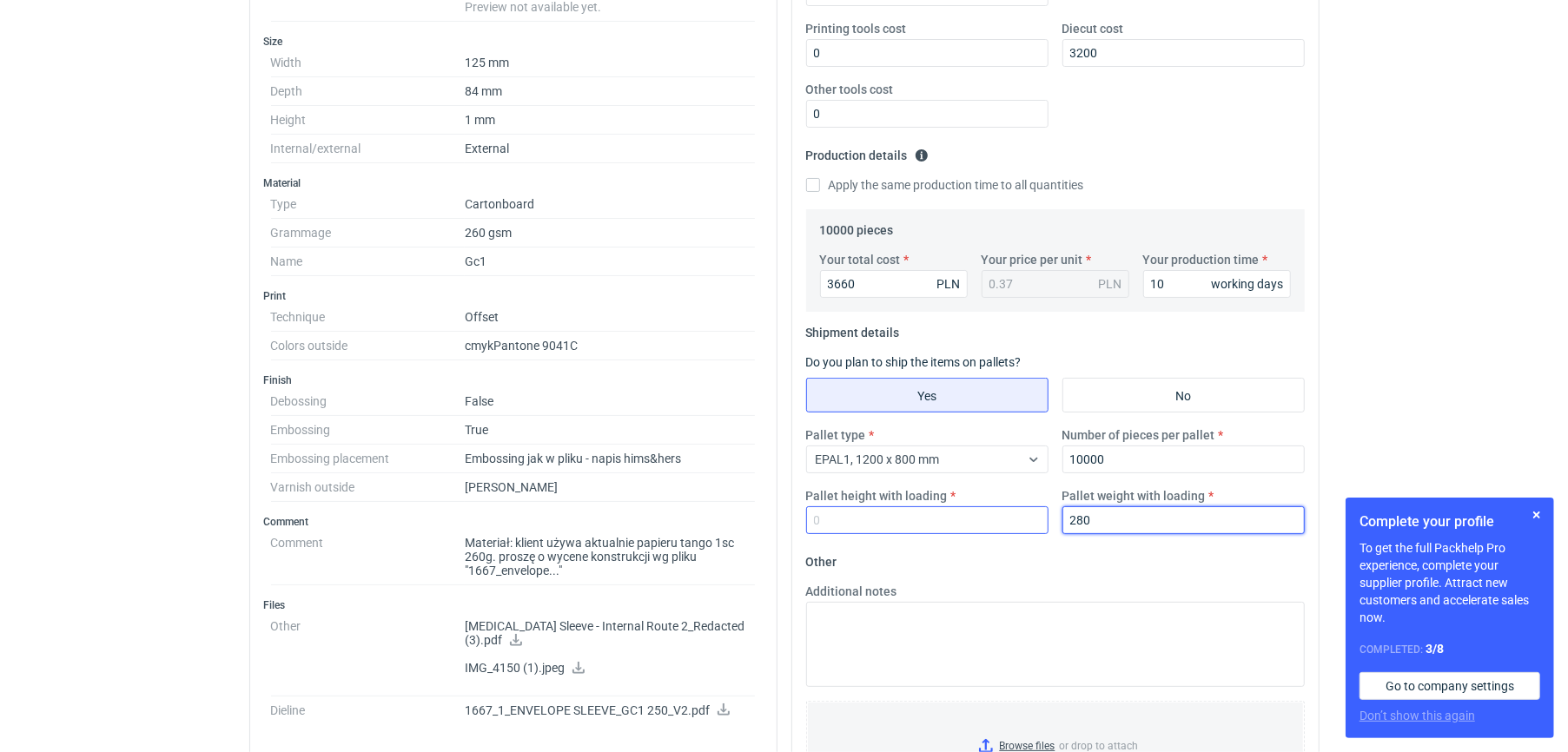
type input "280"
click at [774, 523] on input "Pallet height with loading" at bounding box center [927, 521] width 242 height 28
type input "1"
type input "1.7"
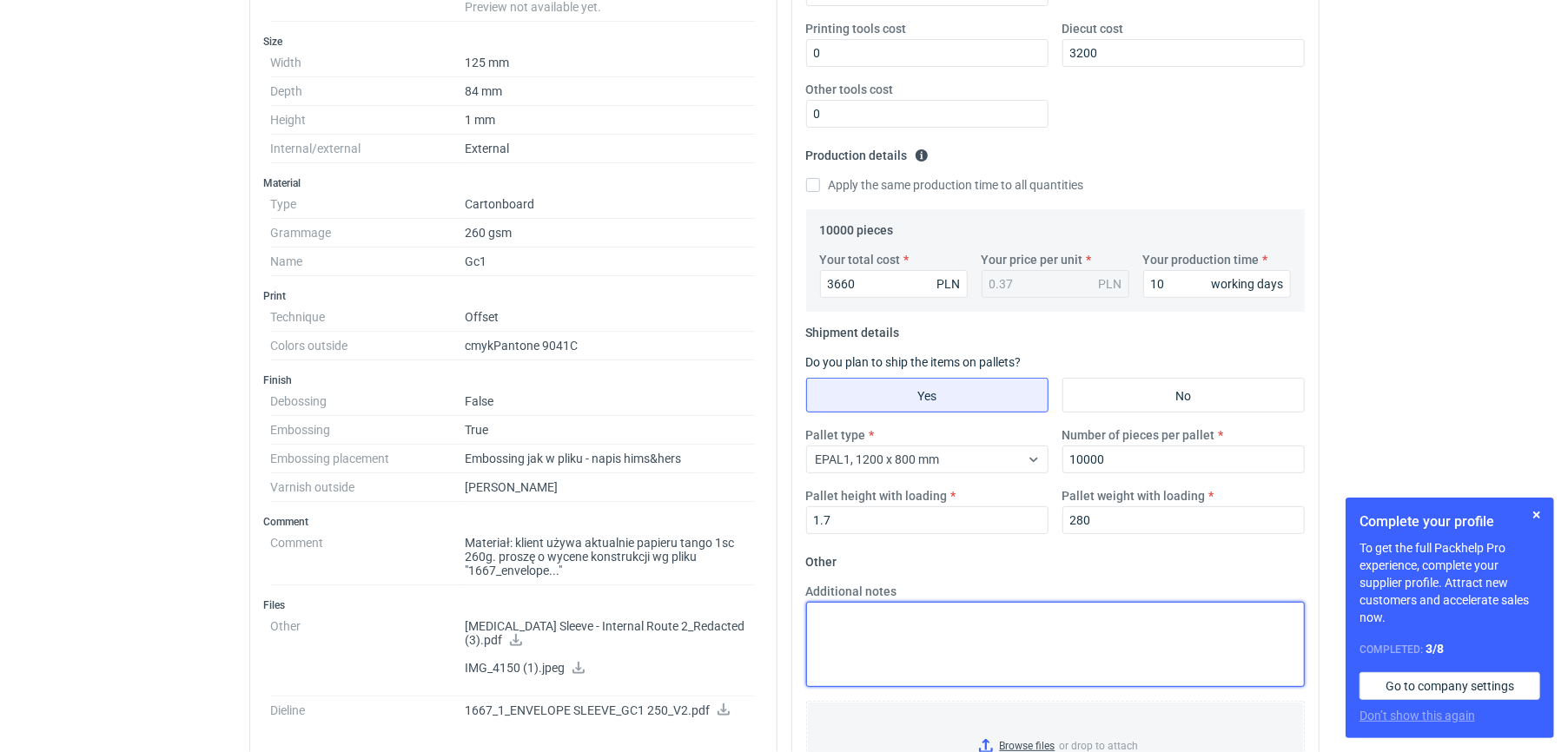
click at [774, 658] on textarea "Additional notes" at bounding box center [1055, 644] width 498 height 85
paste textarea "pakowanie w 5 paczek dane logistyczne do potwierdzenia czas realizacji jest sza…"
click at [774, 657] on textarea "pakowanie w 5 paczek dane logistyczne do potwierdzenia czas realizacji jest sza…" at bounding box center [1055, 644] width 498 height 85
type textarea "pakowanie w 5 paczek dane logistyczne do potwierdzenia czas realizacji jest sza…"
click at [774, 658] on textarea "pakowanie w 5 paczek dane logistyczne do potwierdzenia czas realizacji jest sza…" at bounding box center [1055, 644] width 498 height 85
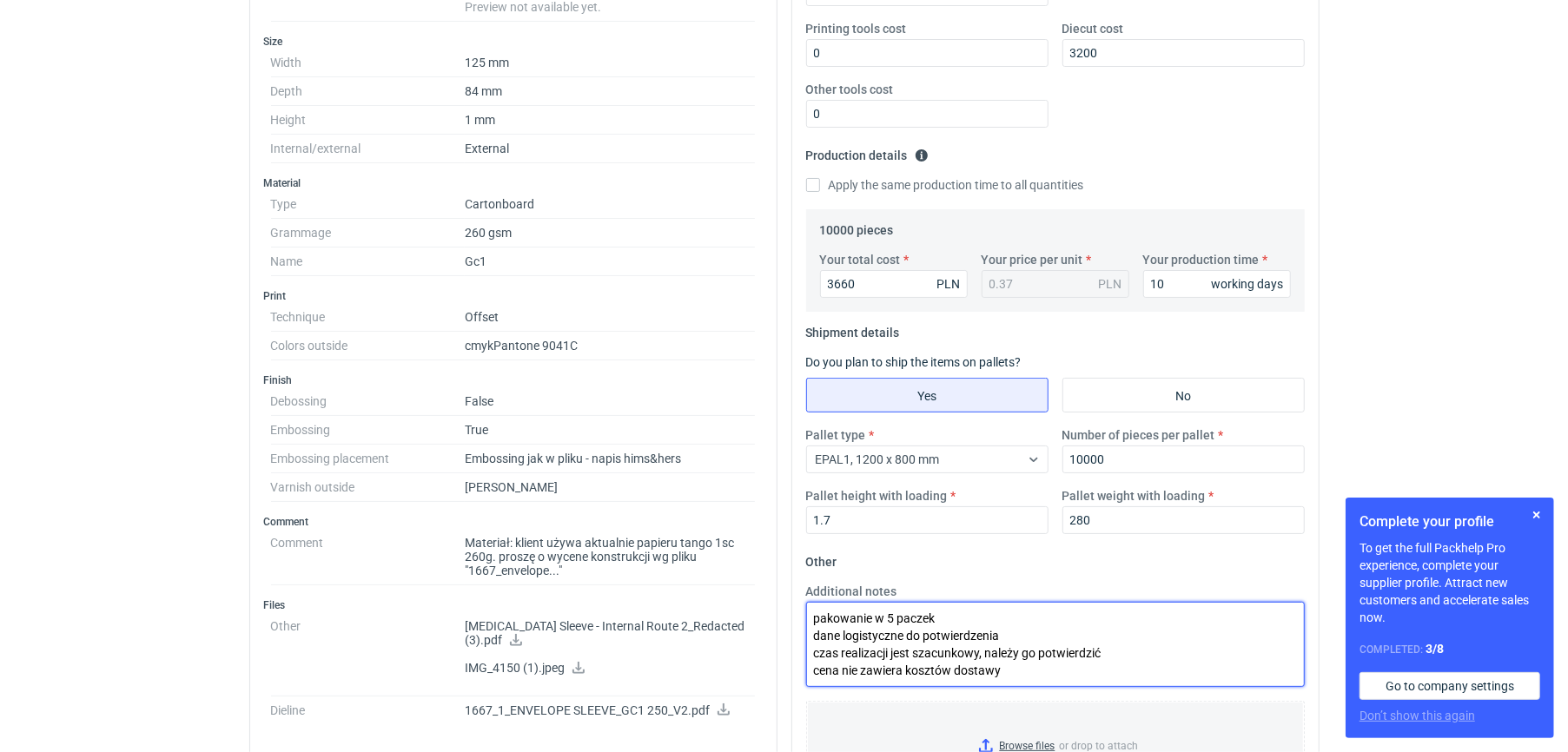
scroll to position [0, 0]
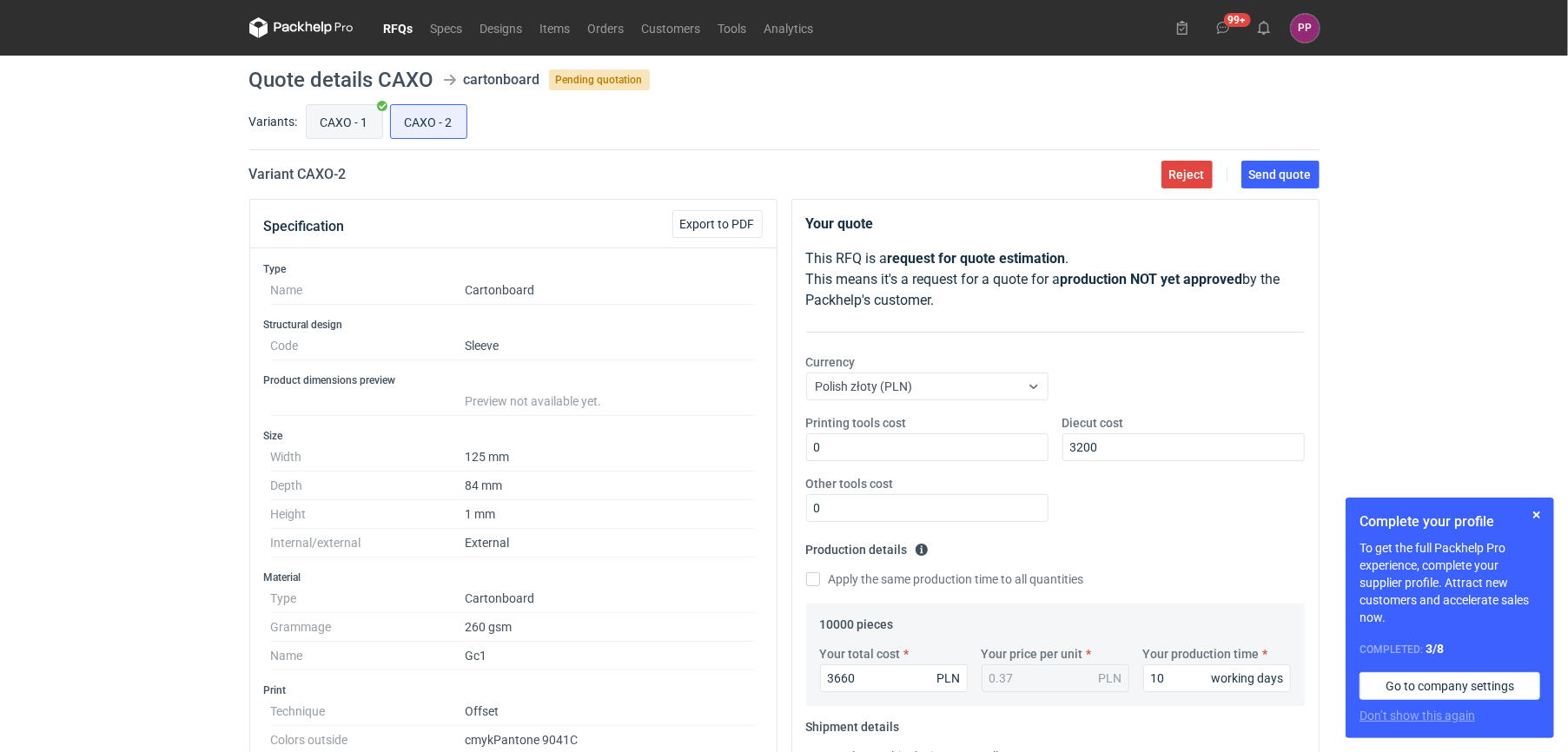
click at [366, 114] on input "CAXO - 1" at bounding box center [345, 122] width 76 height 33
radio input "true"
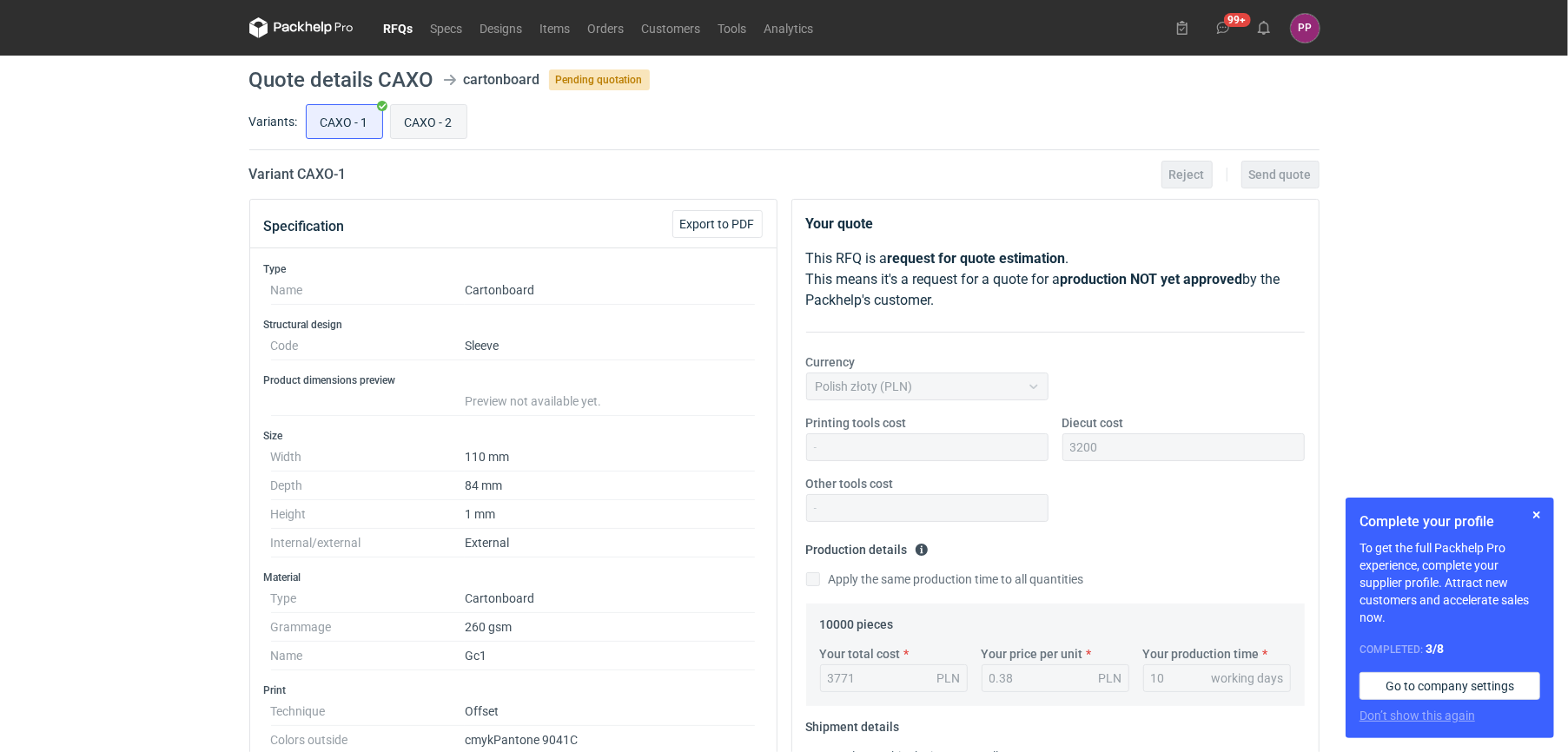
click at [431, 118] on input "CAXO - 2" at bounding box center [428, 122] width 76 height 33
radio input "true"
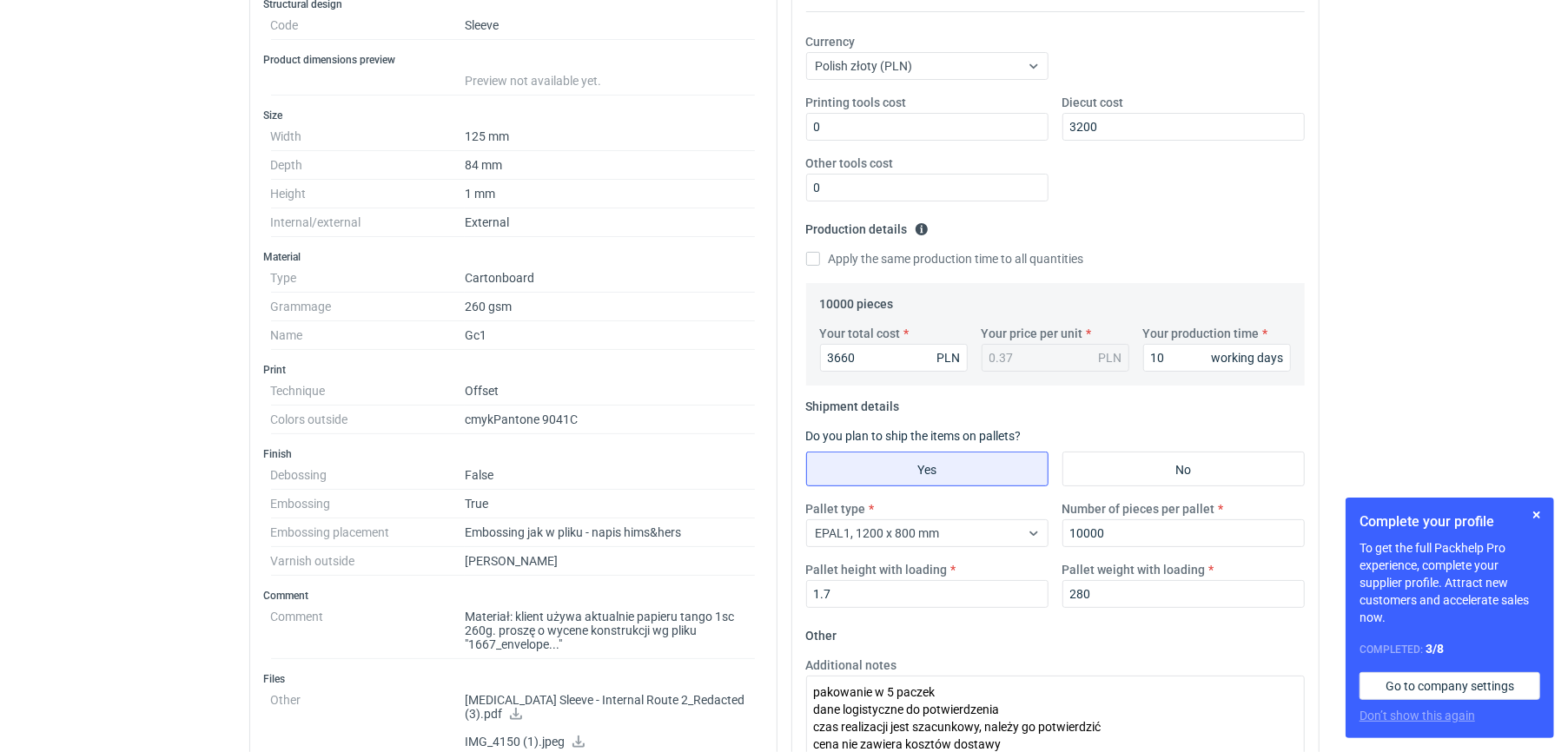
scroll to position [322, 0]
click at [774, 594] on input "1.7" at bounding box center [927, 593] width 242 height 28
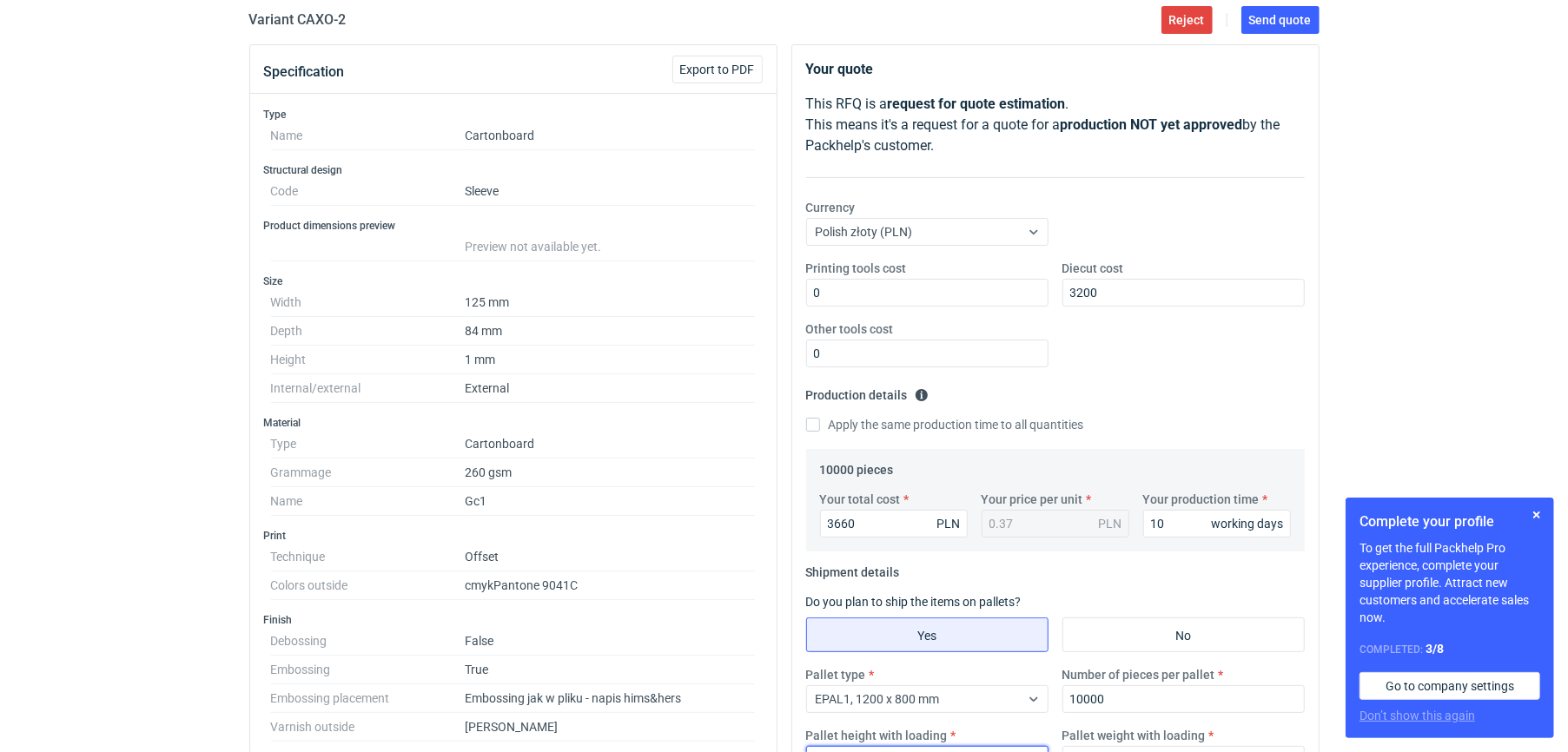
scroll to position [7, 0]
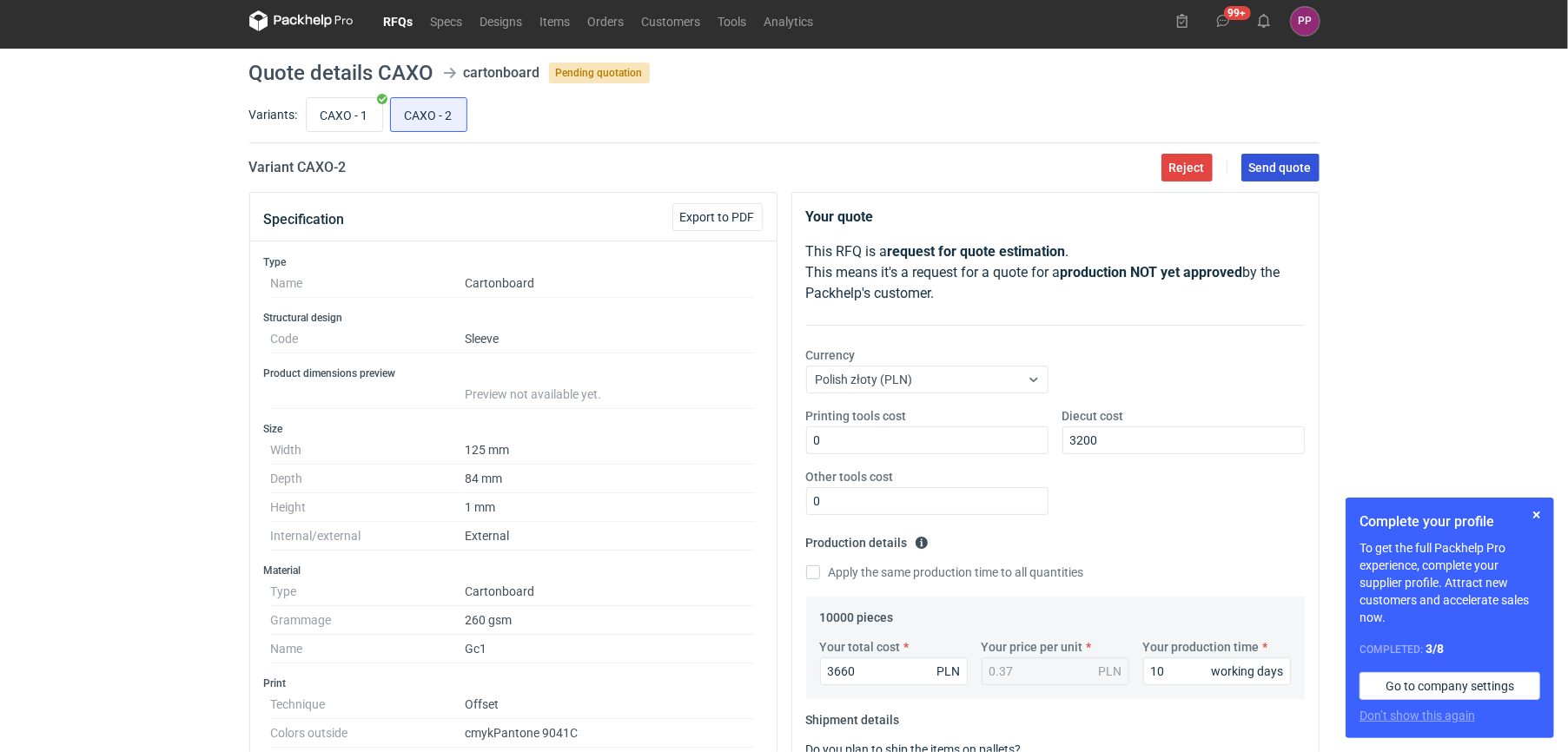
type input "1.5"
click at [774, 168] on span "Send quote" at bounding box center [1281, 167] width 63 height 12
click at [406, 29] on link "RFQs" at bounding box center [398, 20] width 47 height 21
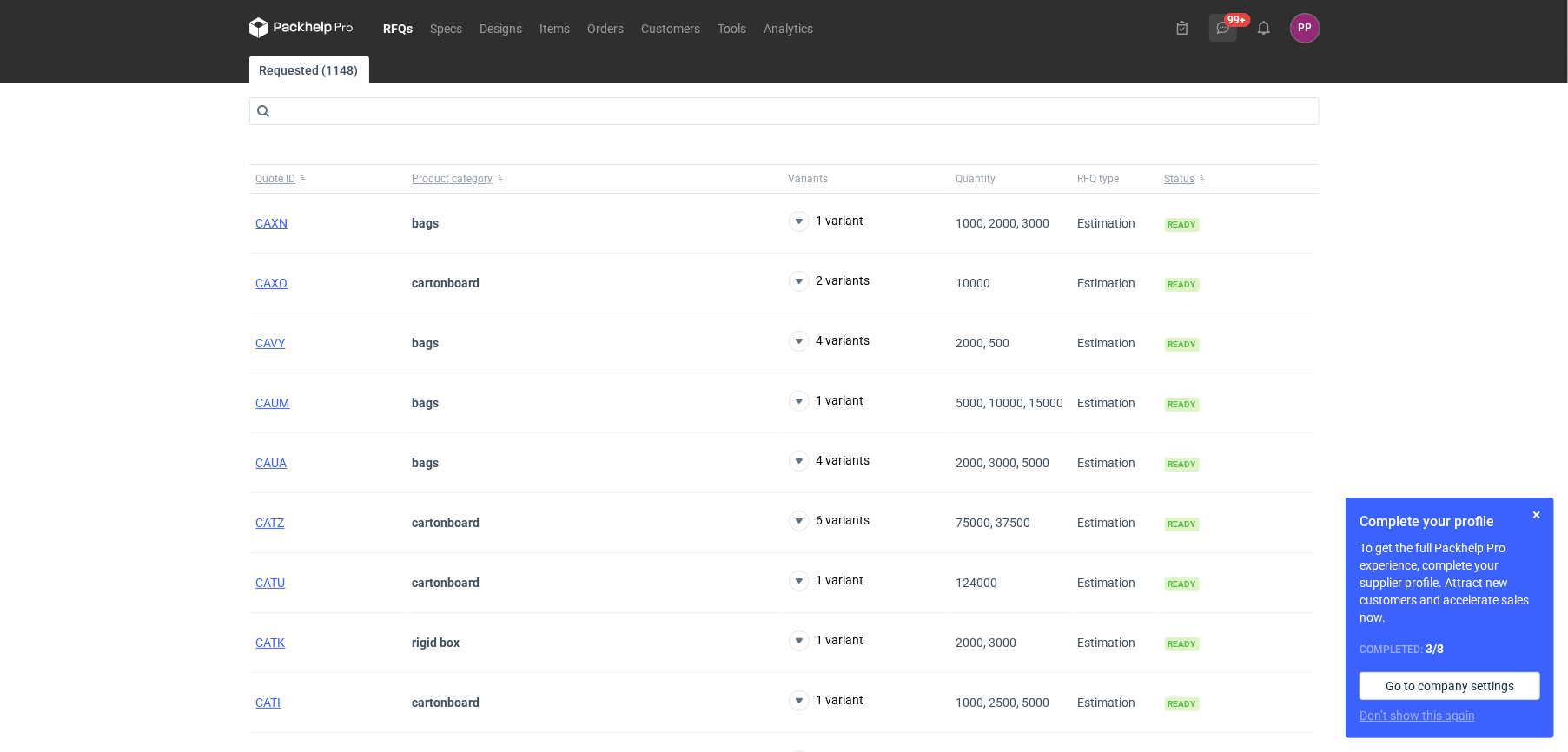
click at [774, 24] on icon at bounding box center [1223, 28] width 14 height 14
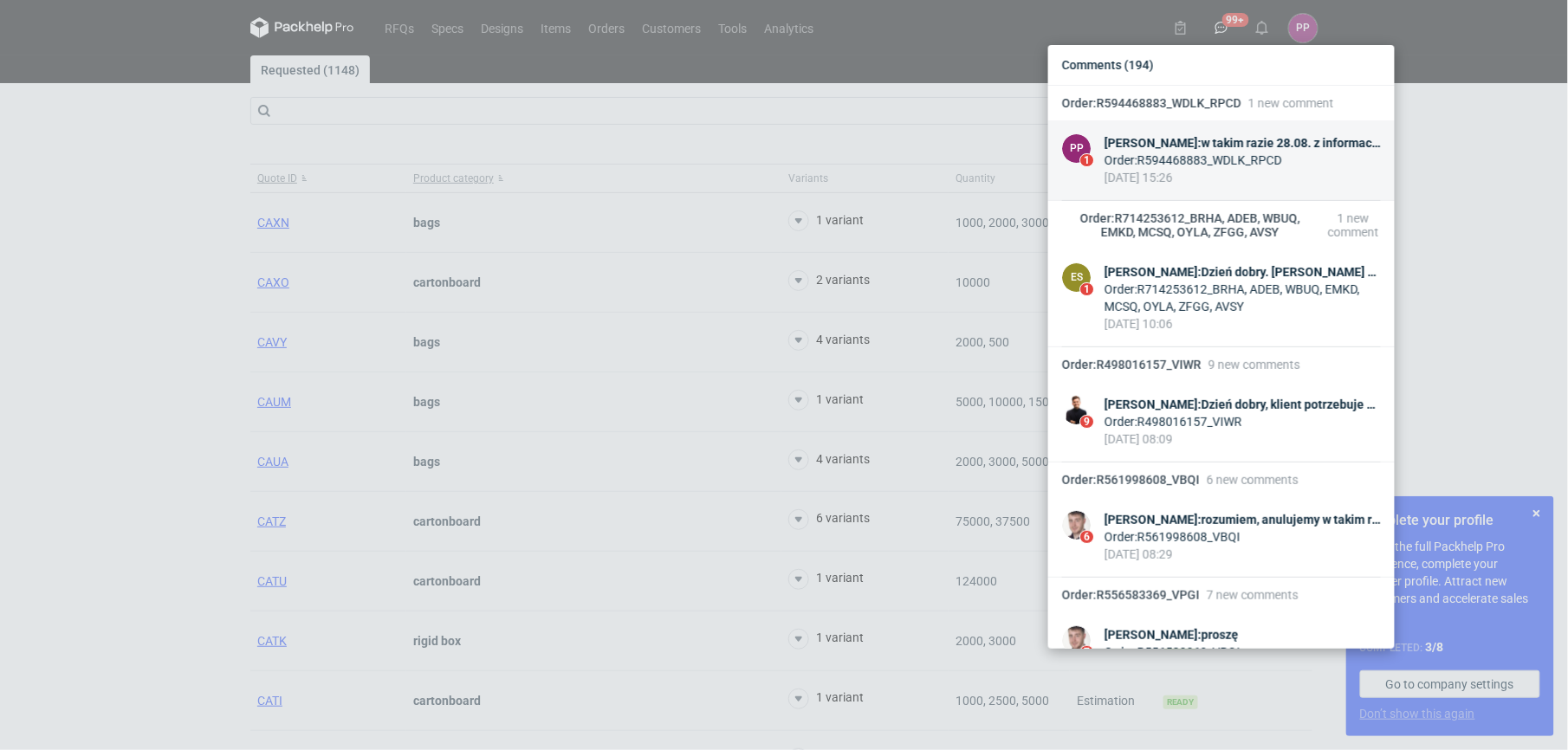
click at [772, 136] on div "[PERSON_NAME] : w takim razie 28.08. z informacją, że może uda się wcześniej zr…" at bounding box center [1243, 142] width 277 height 17
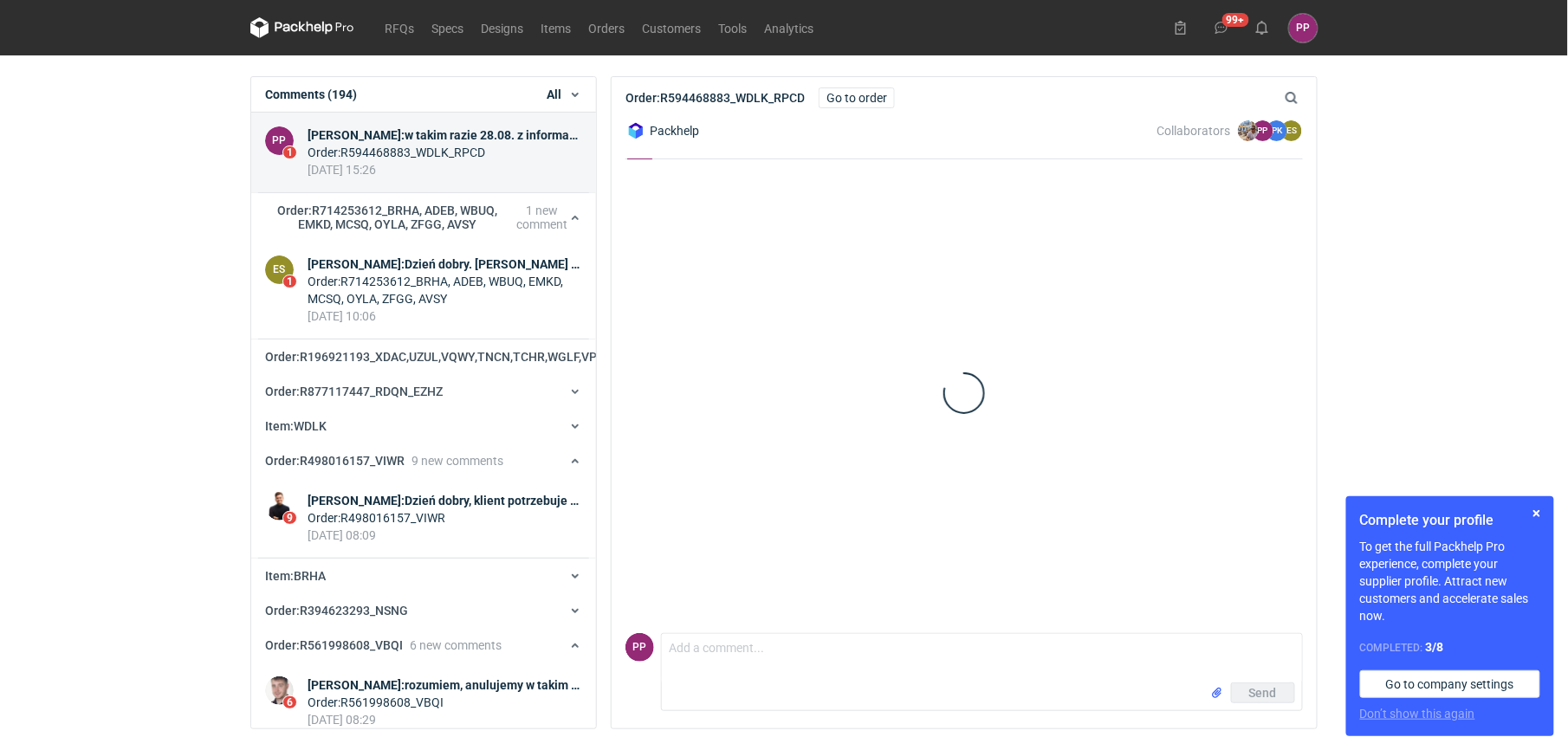
scroll to position [1014, 0]
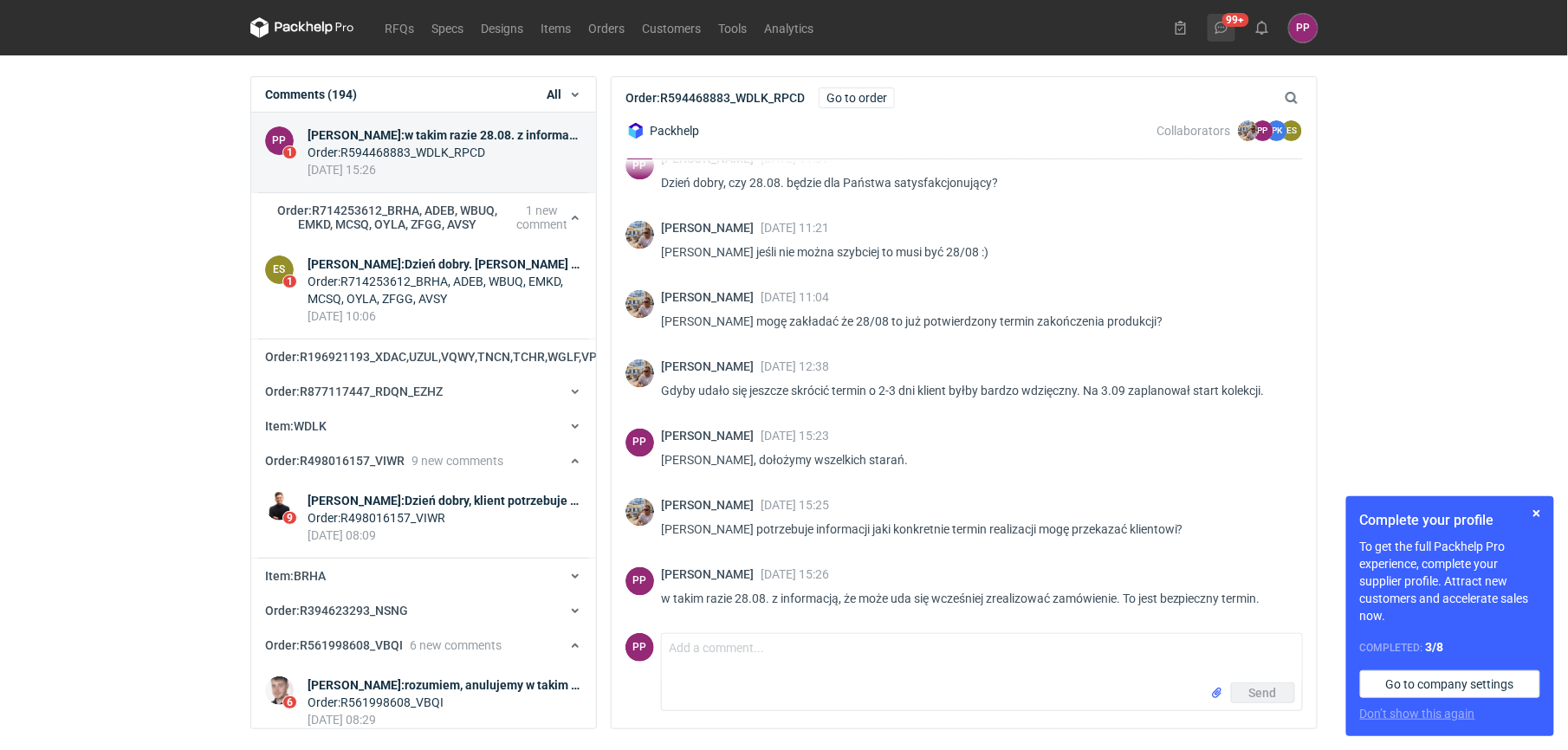
click at [772, 26] on icon at bounding box center [1221, 28] width 14 height 14
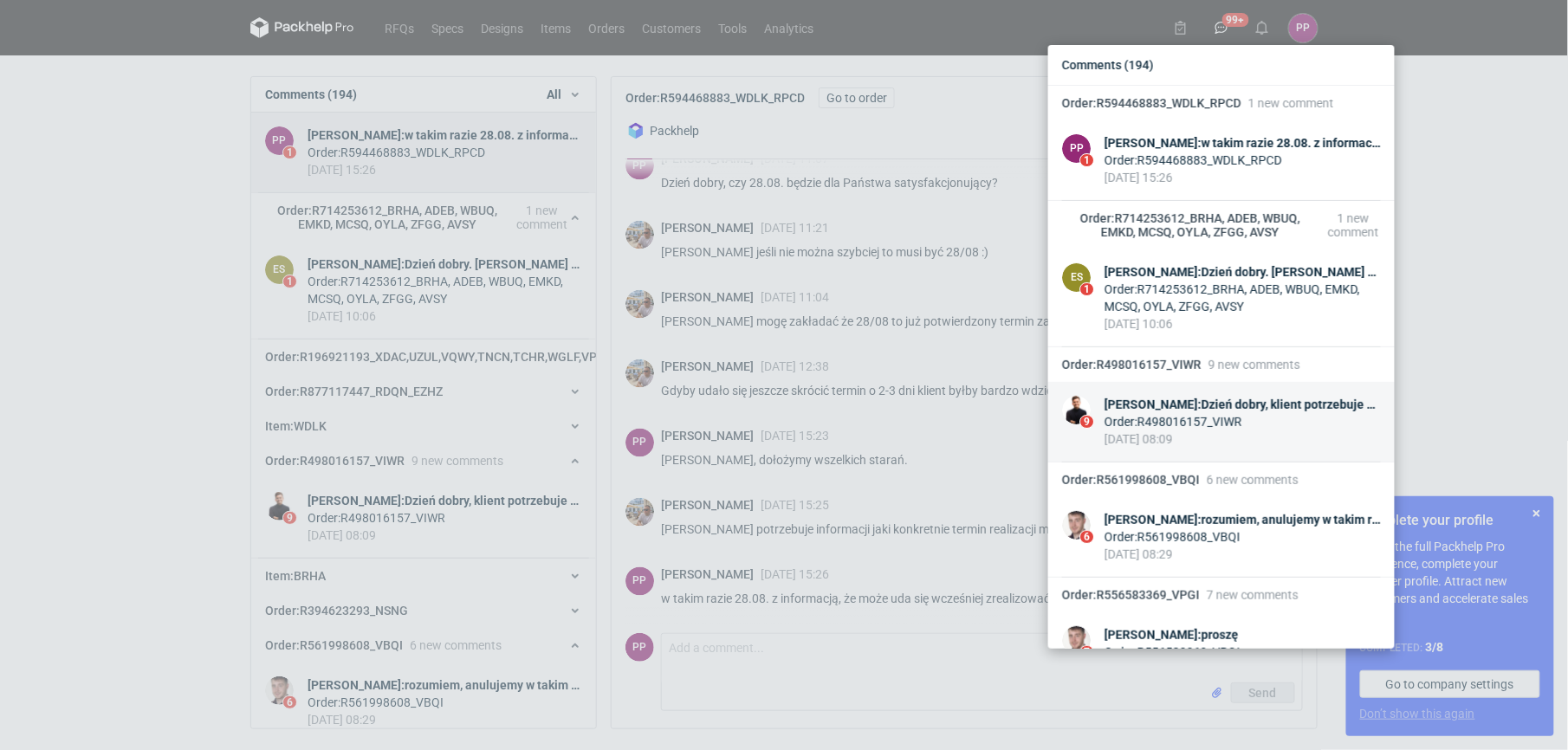
click at [772, 400] on div "[PERSON_NAME] : Dzień dobry, klient potrzebuje kolejne 1 500 000 szt. tego zamó…" at bounding box center [1243, 404] width 277 height 17
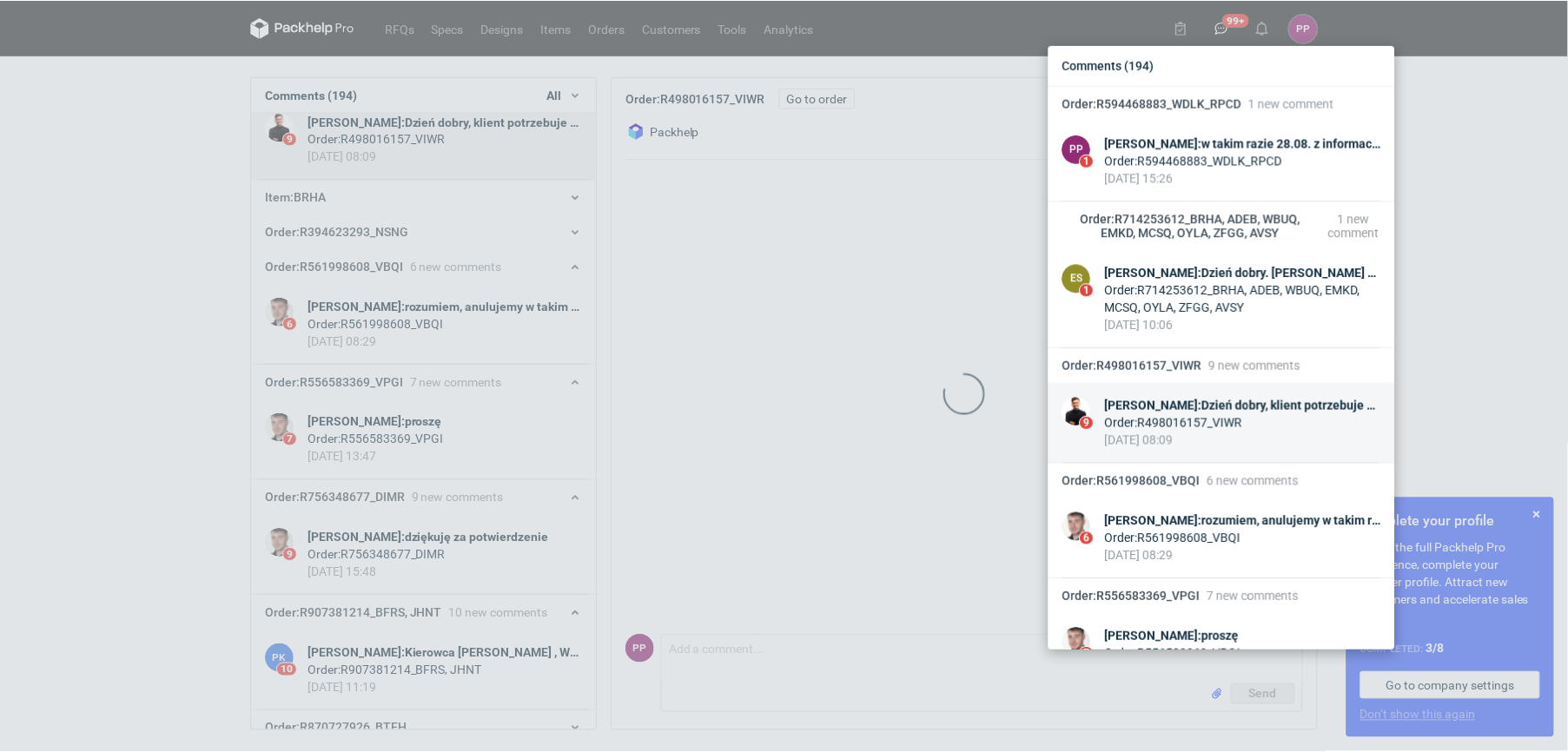
scroll to position [1300, 0]
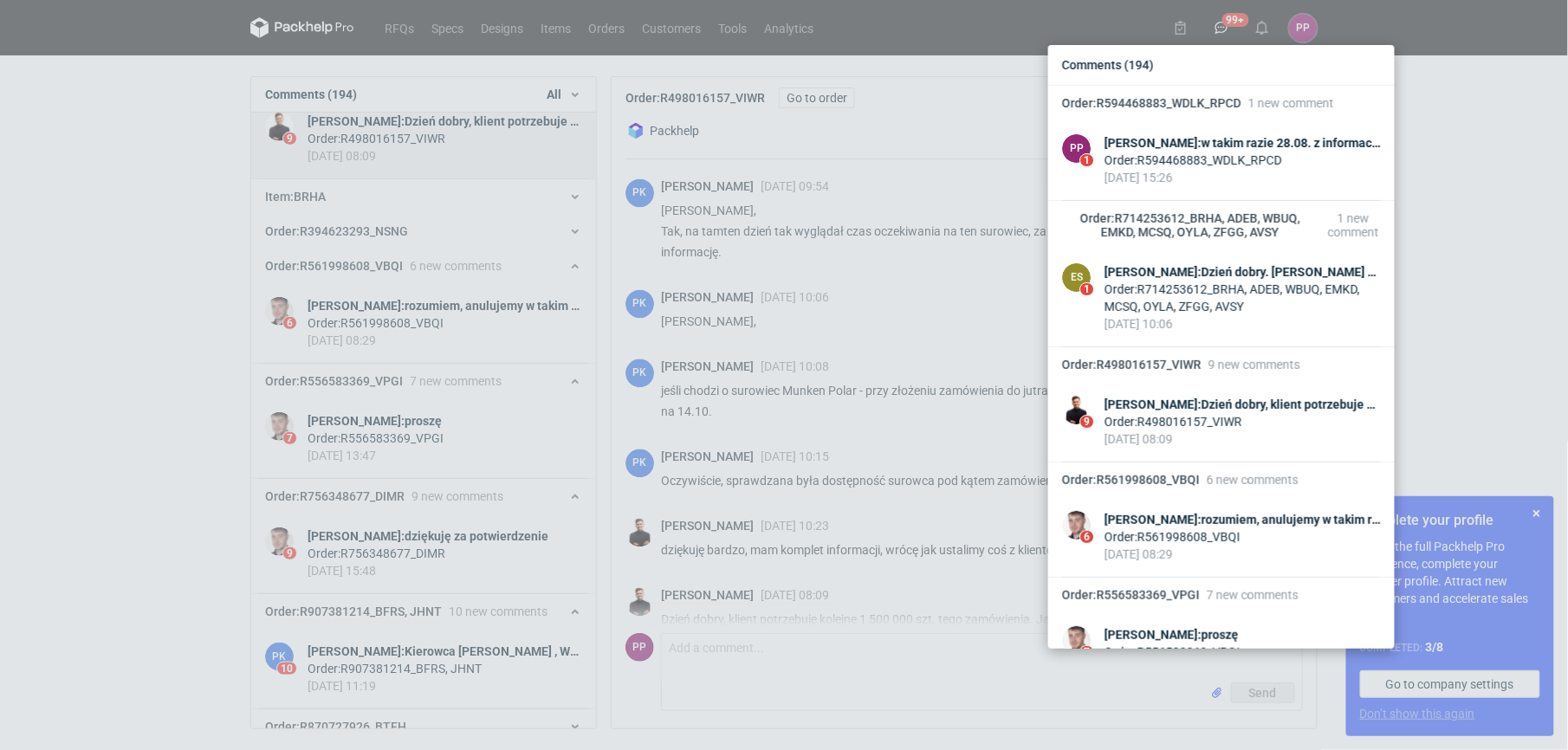
click at [772, 656] on div "Comments (194) Order : R594468883_WDLK_RPCD 1 new comment PP 1 [PERSON_NAME] : …" at bounding box center [784, 375] width 1568 height 750
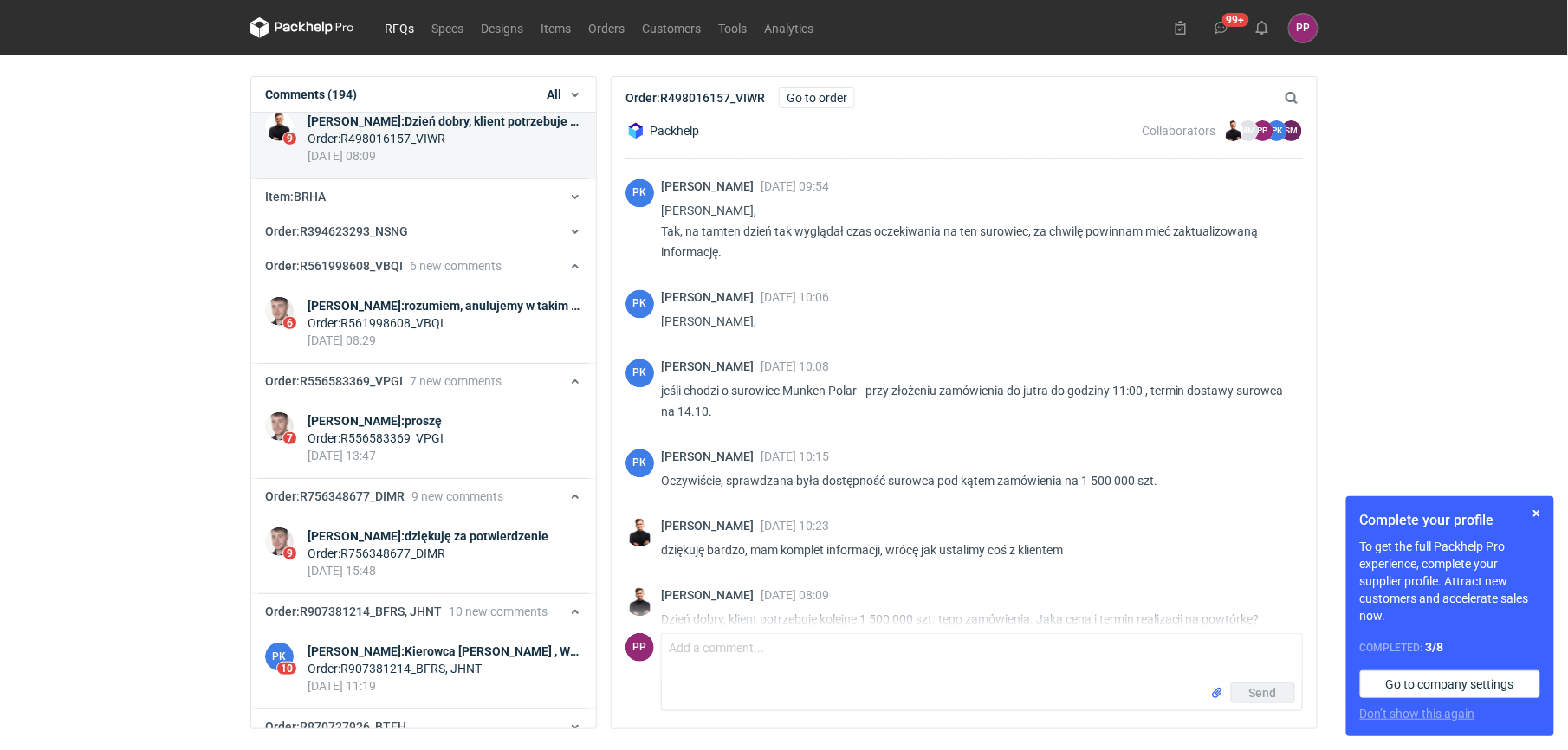
click at [401, 26] on link "RFQs" at bounding box center [399, 28] width 47 height 21
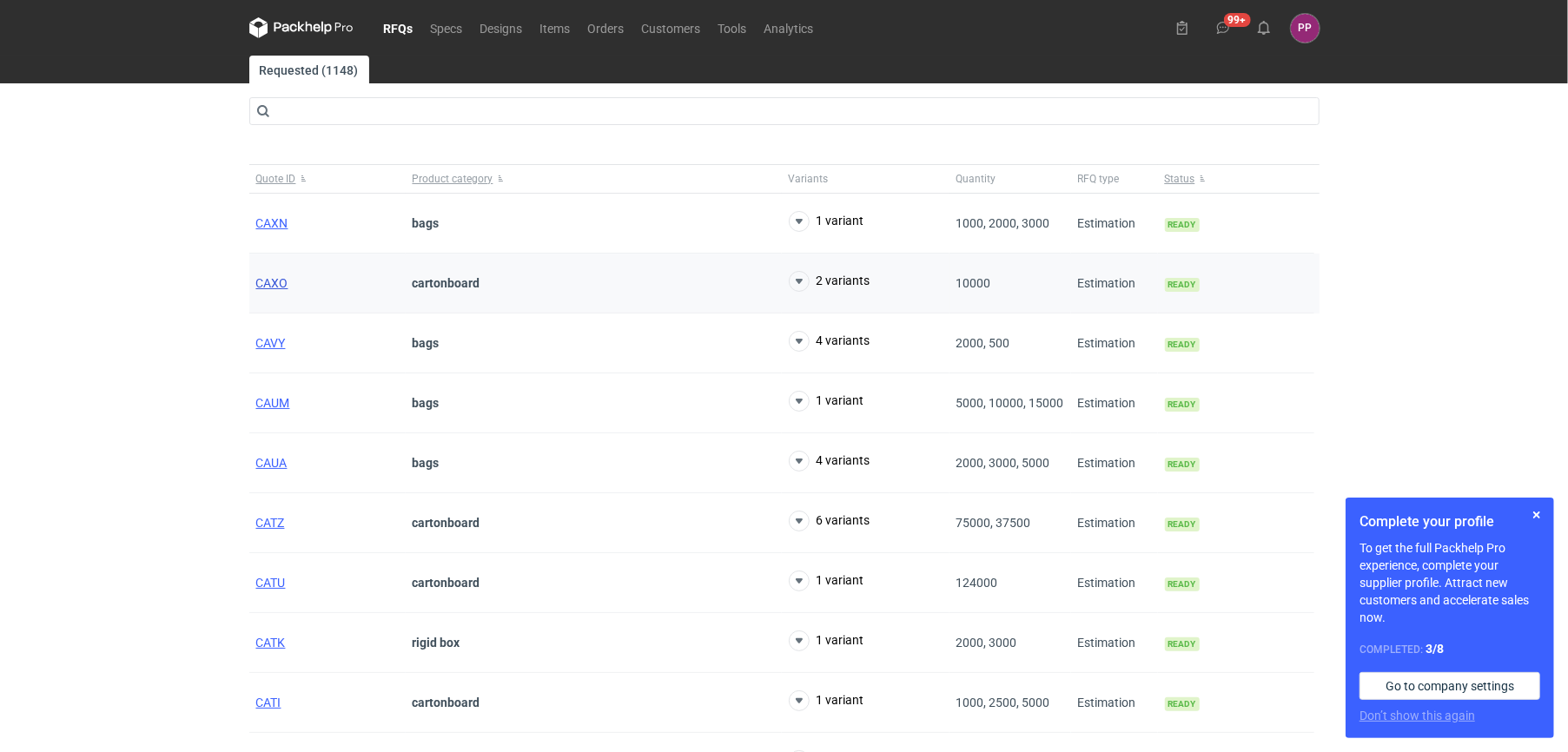
click at [272, 283] on span "CAXO" at bounding box center [272, 283] width 32 height 14
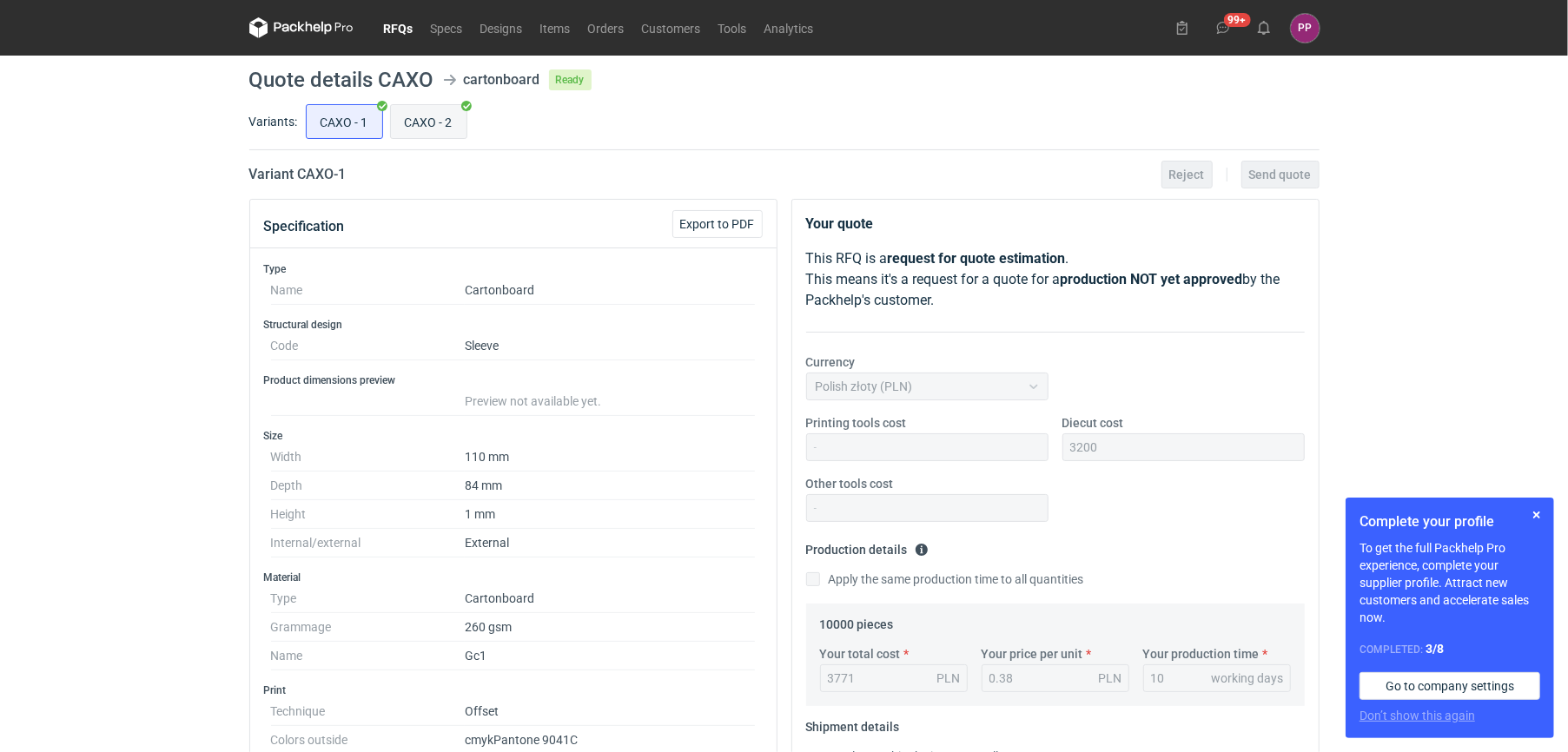
click at [439, 120] on input "CAXO - 2" at bounding box center [428, 122] width 76 height 33
radio input "true"
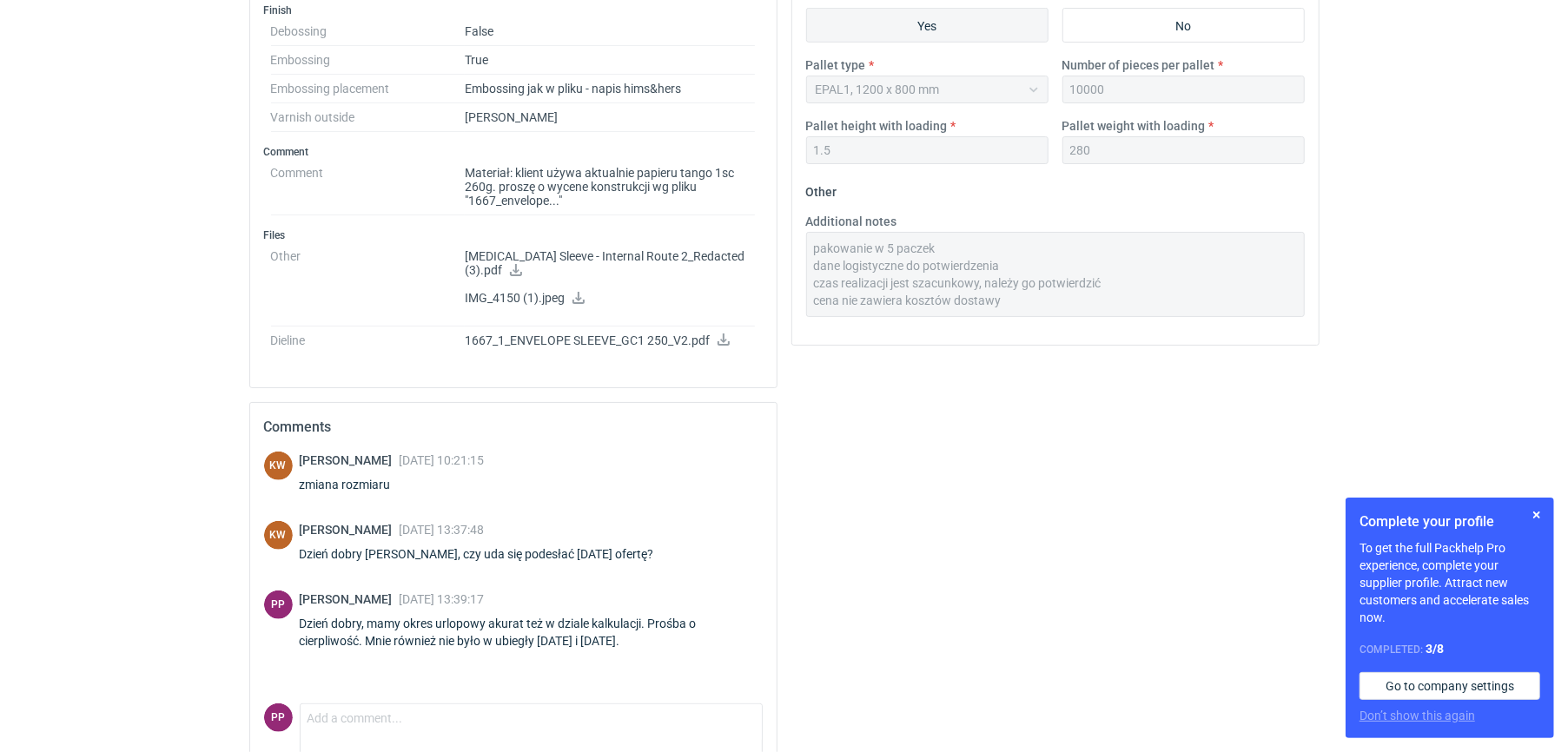
scroll to position [825, 0]
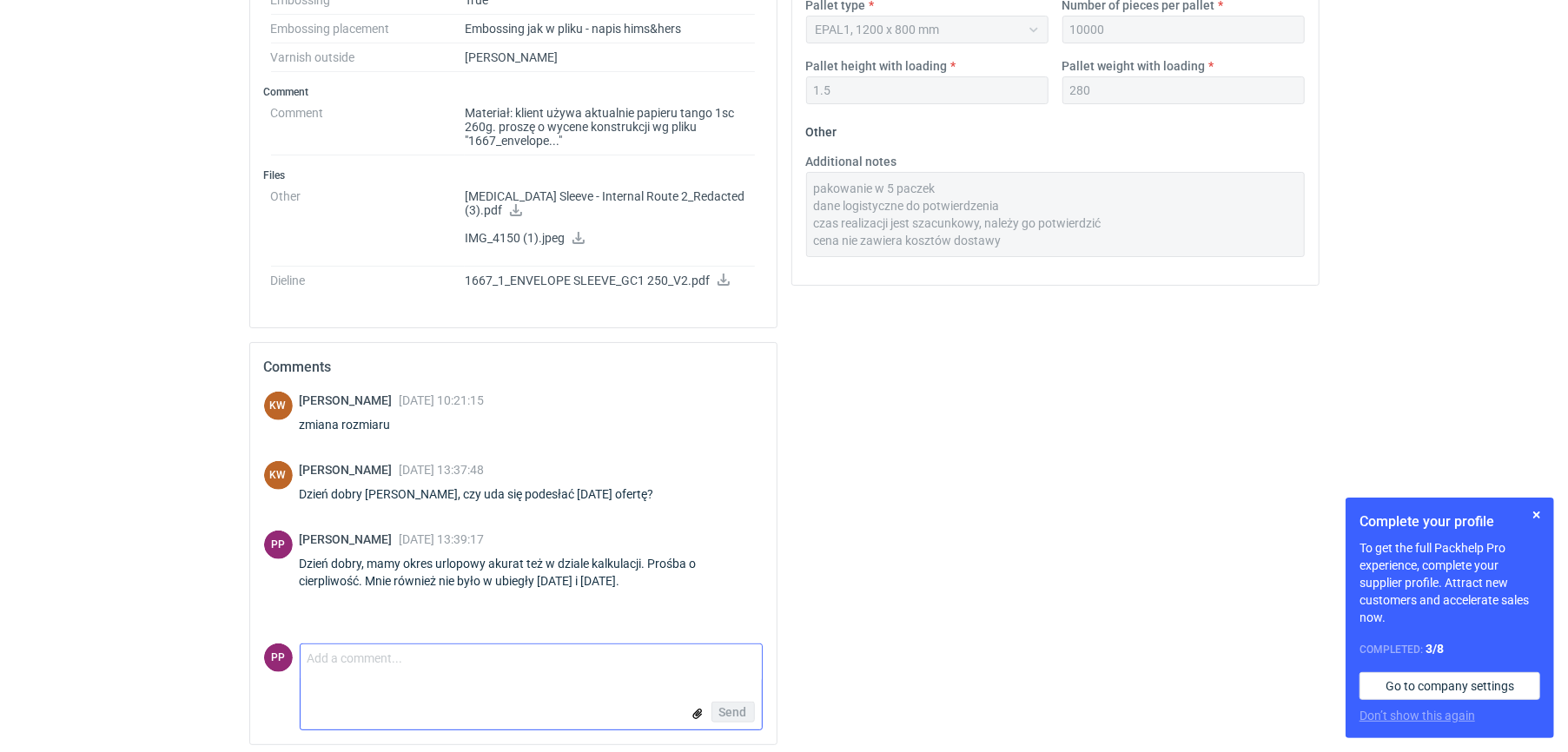
click at [512, 658] on textarea "Comment message" at bounding box center [531, 663] width 462 height 37
paste textarea "Dostępność surowca: na dzień dzisiejszy dostępny papier z odpowiednim włóknem t…"
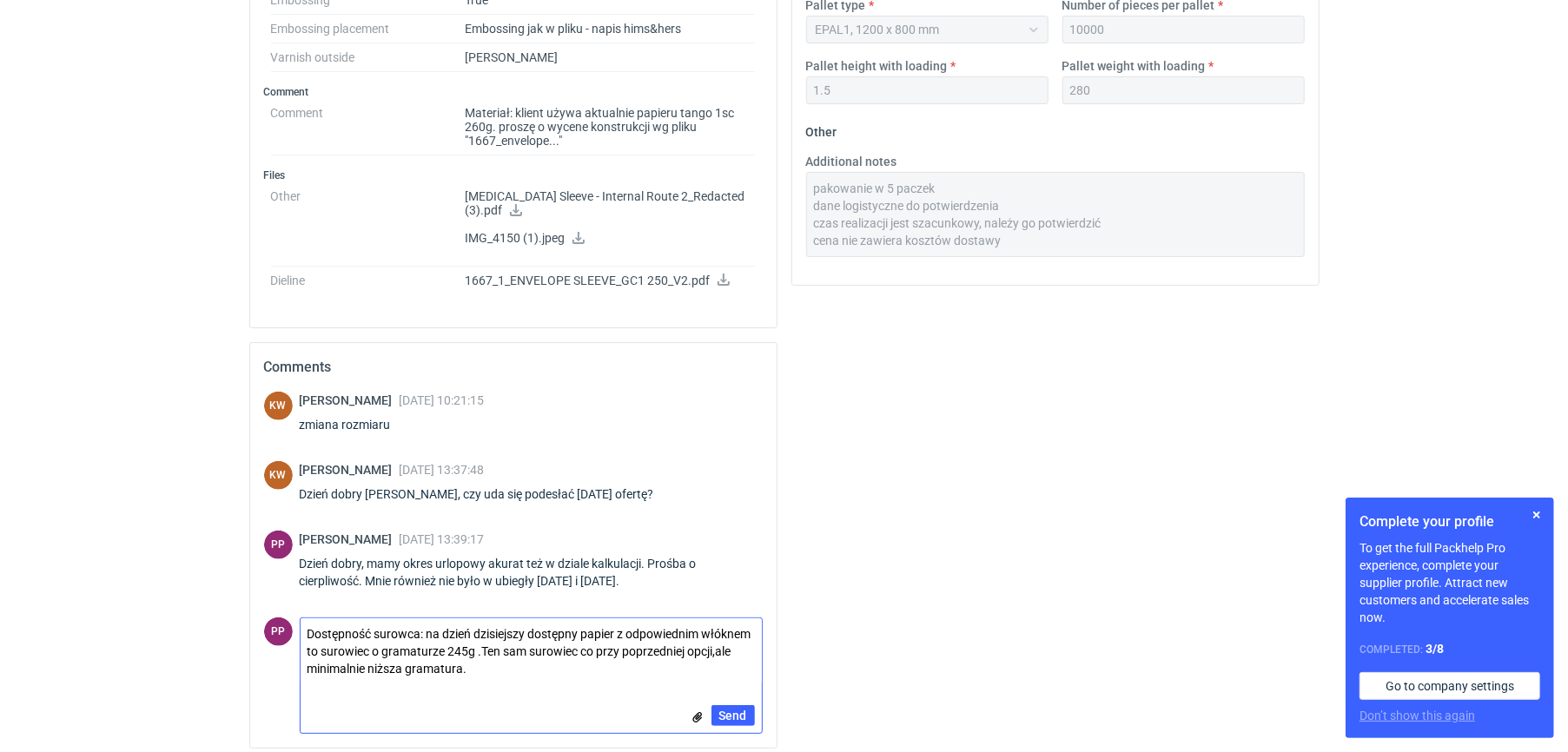
scroll to position [0, 0]
click at [585, 658] on textarea "Dostępność surowca: na dzień dzisiejszy dostępny papier z odpowiednim włóknem t…" at bounding box center [531, 652] width 462 height 66
click at [526, 629] on textarea "Dostępność surowca: na dzień dzisiejszy dostępny papier z odpowiednim włóknem t…" at bounding box center [531, 652] width 462 height 66
click at [337, 658] on textarea "Dostępność surowca: na dzień dzisiejszy, dostępny papier z odpowiednim włóknem …" at bounding box center [531, 652] width 462 height 66
click at [533, 658] on textarea "Dostępność surowca: na dzień dzisiejszy, dostępny papier z odpowiednim włóknem …" at bounding box center [531, 652] width 462 height 66
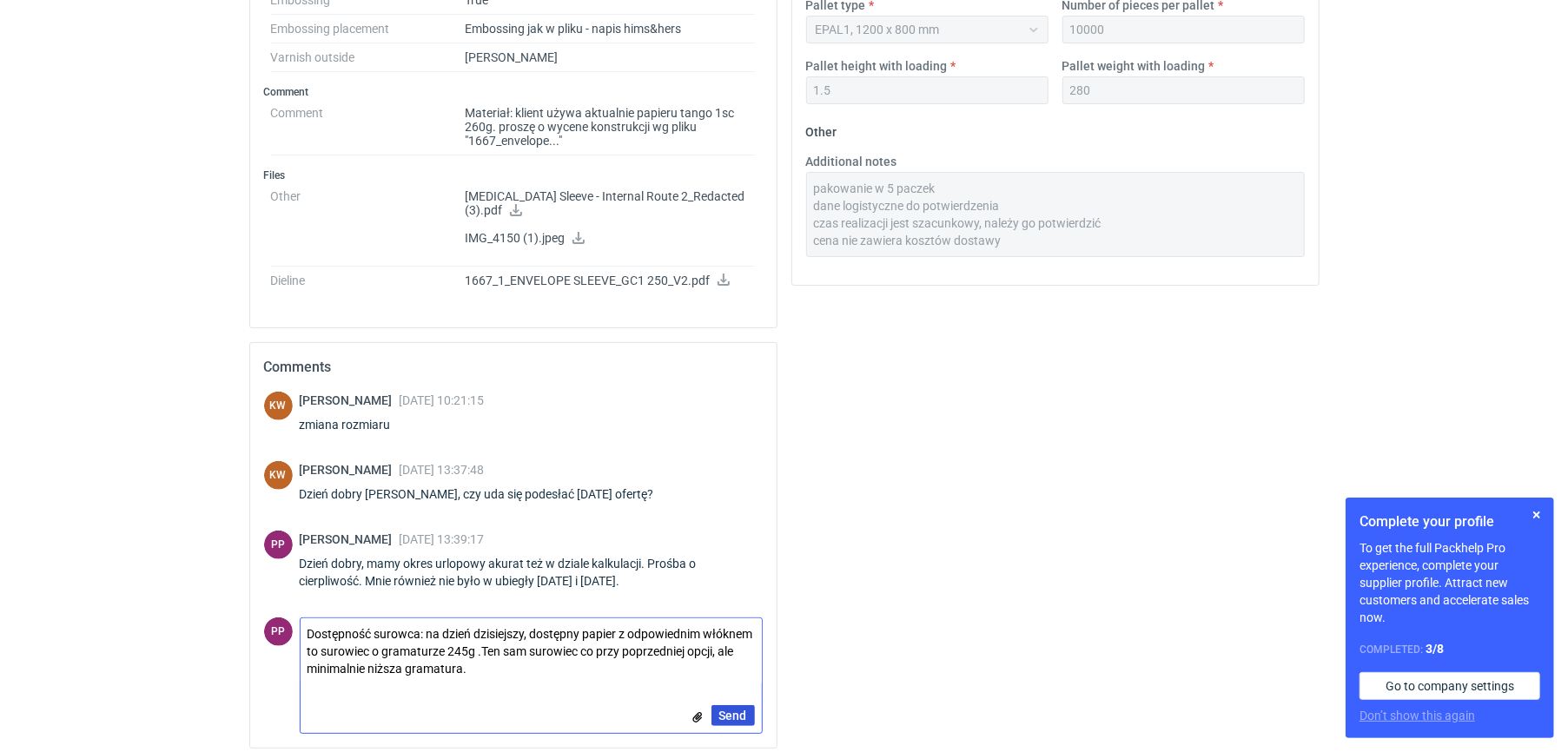
type textarea "Dostępność surowca: na dzień dzisiejszy, dostępny papier z odpowiednim włóknem …"
click at [720, 658] on span "Send" at bounding box center [733, 715] width 28 height 12
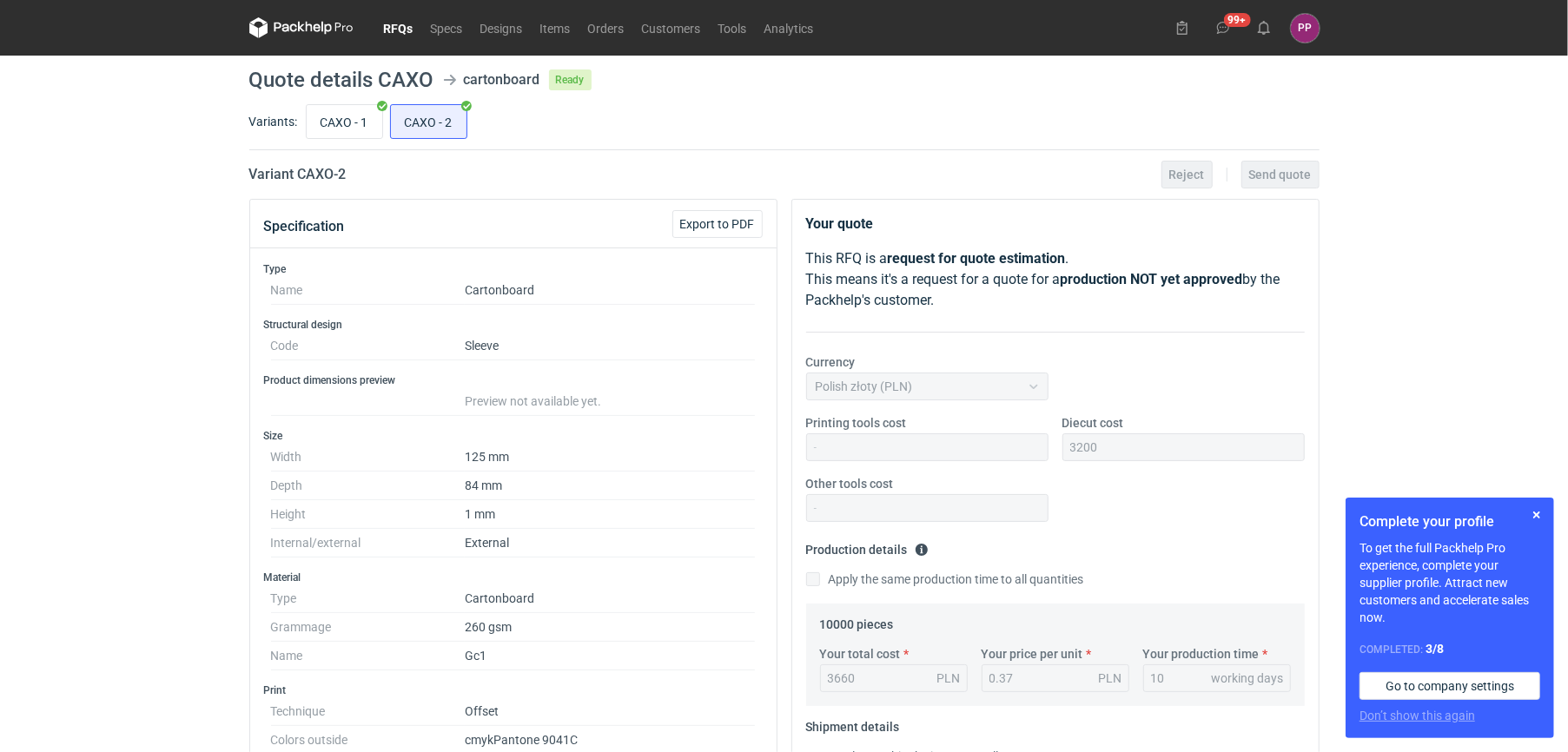
click at [774, 16] on div "99+ PP [PERSON_NAME] [PERSON_NAME][EMAIL_ADDRESS][DOMAIN_NAME] Company profile …" at bounding box center [1244, 28] width 151 height 29
click at [774, 25] on icon at bounding box center [1223, 28] width 14 height 14
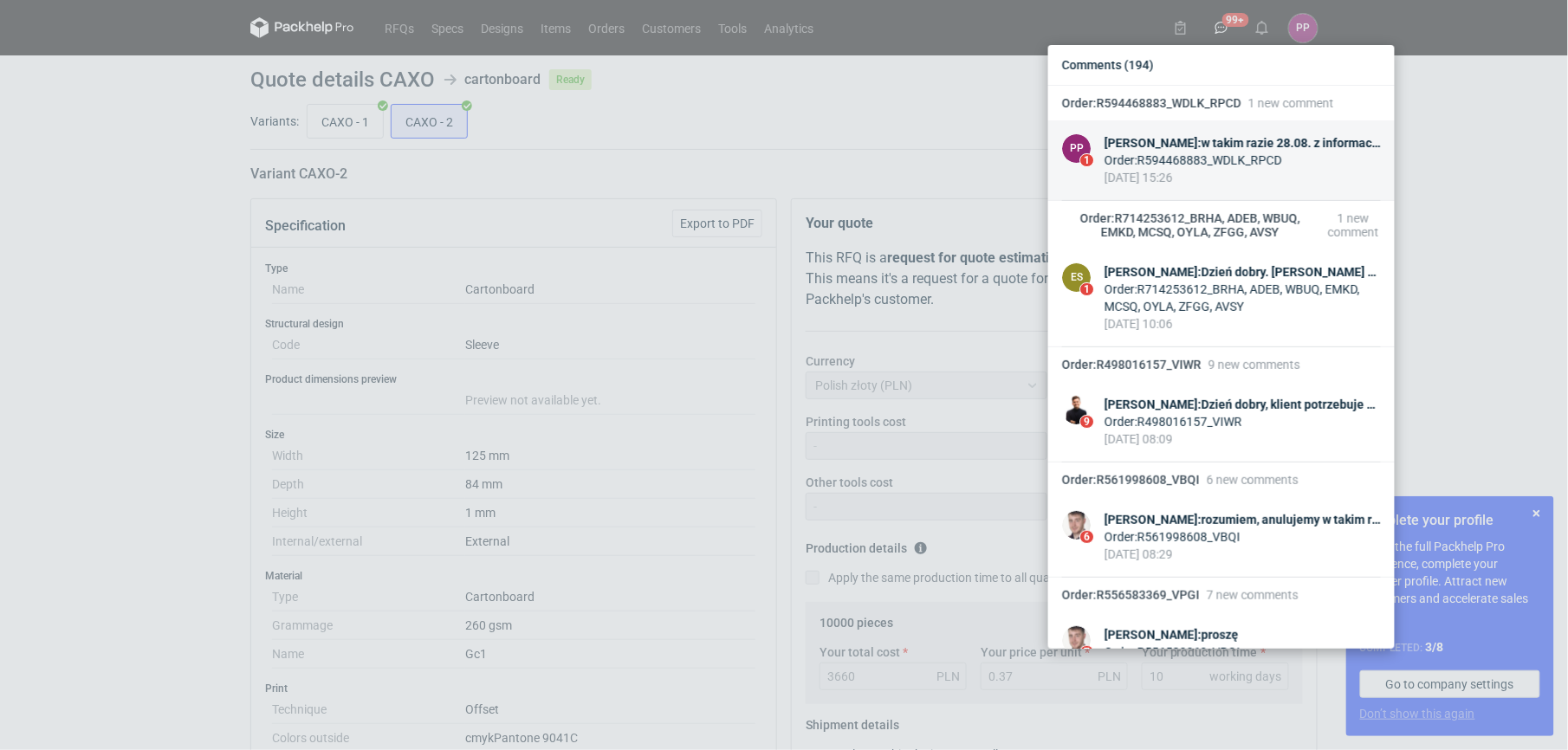
click at [772, 147] on div "[PERSON_NAME] : w takim razie 28.08. z informacją, że może uda się wcześniej zr…" at bounding box center [1243, 142] width 277 height 17
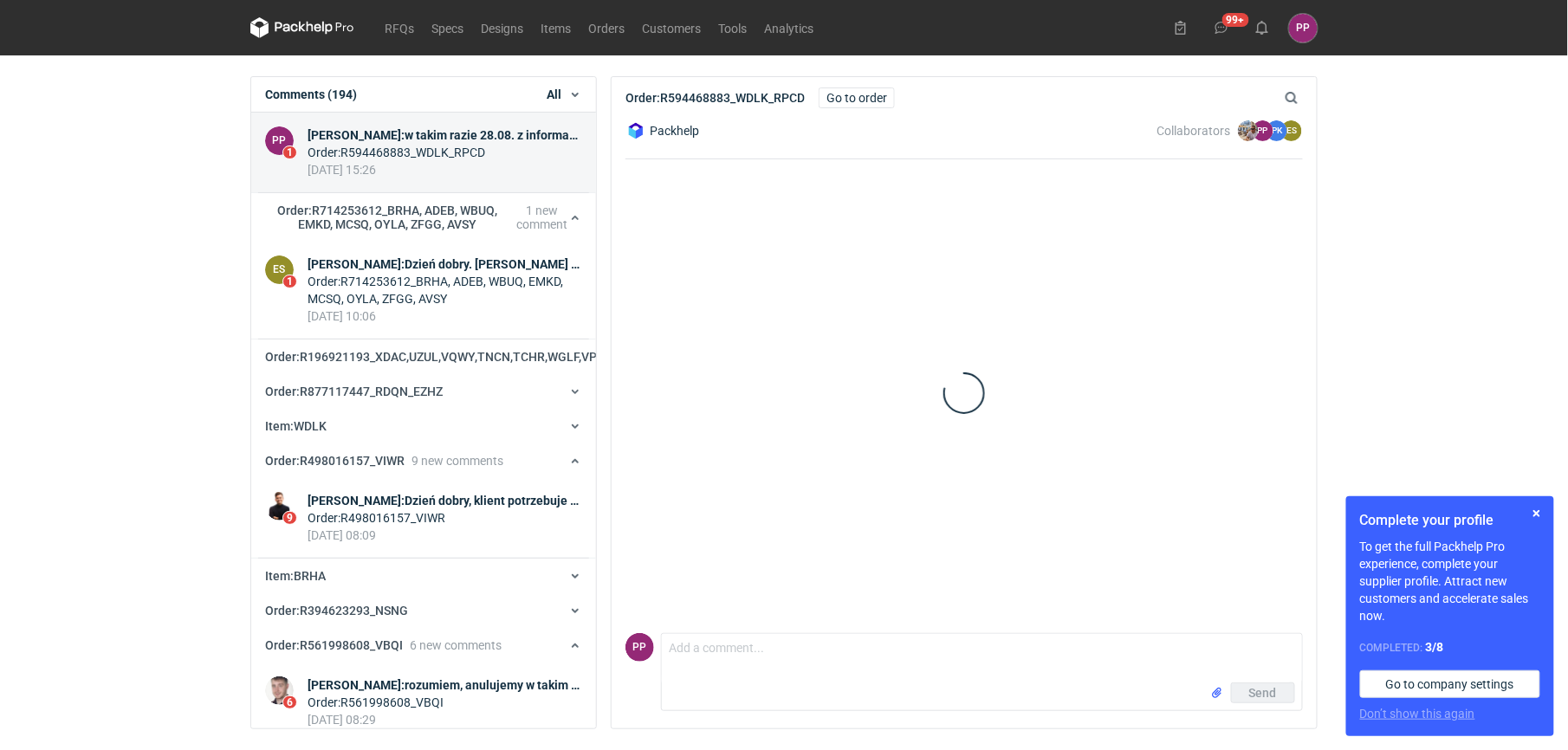
scroll to position [1014, 0]
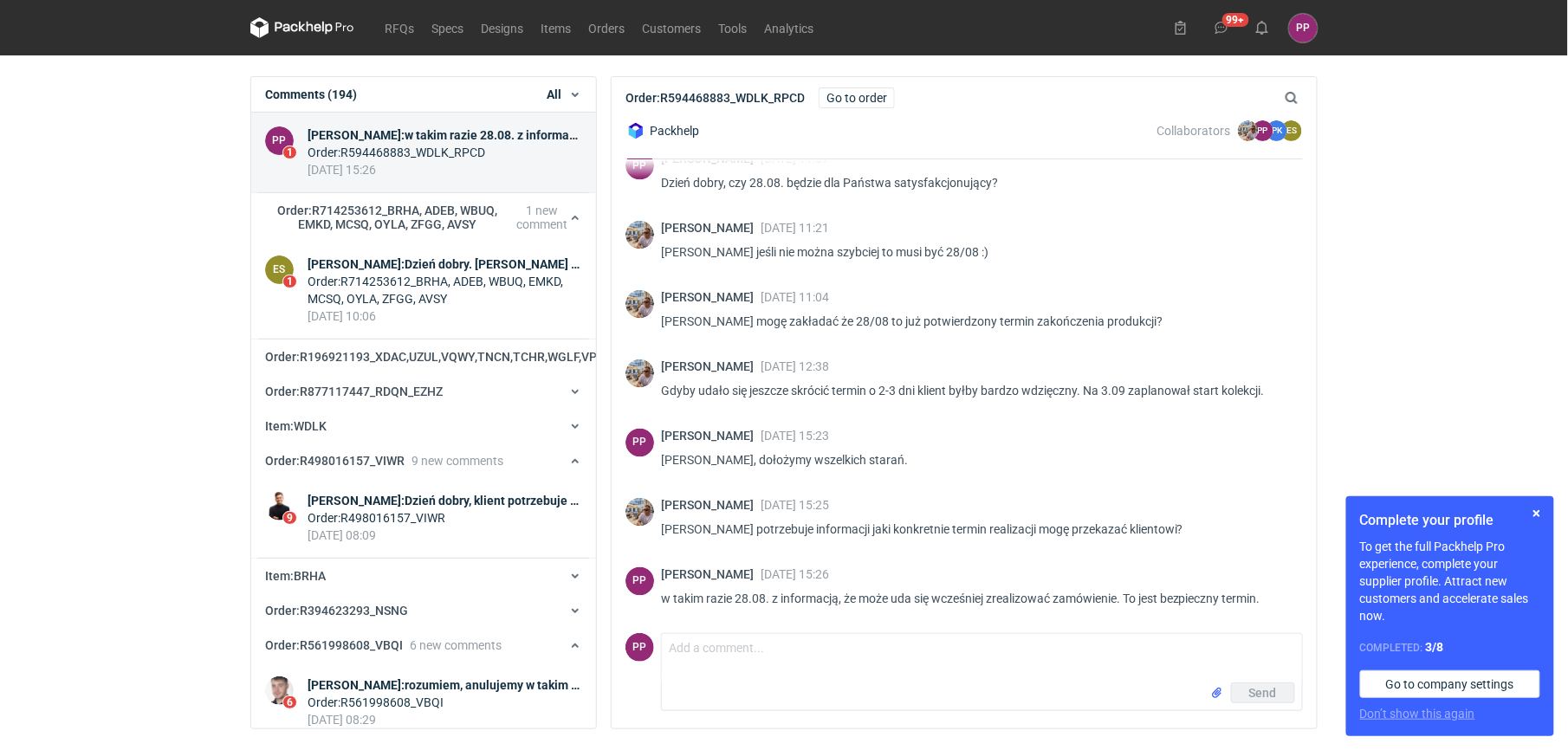
click at [534, 170] on div "[DATE] 15:26" at bounding box center [445, 169] width 275 height 17
